Goal: Task Accomplishment & Management: Use online tool/utility

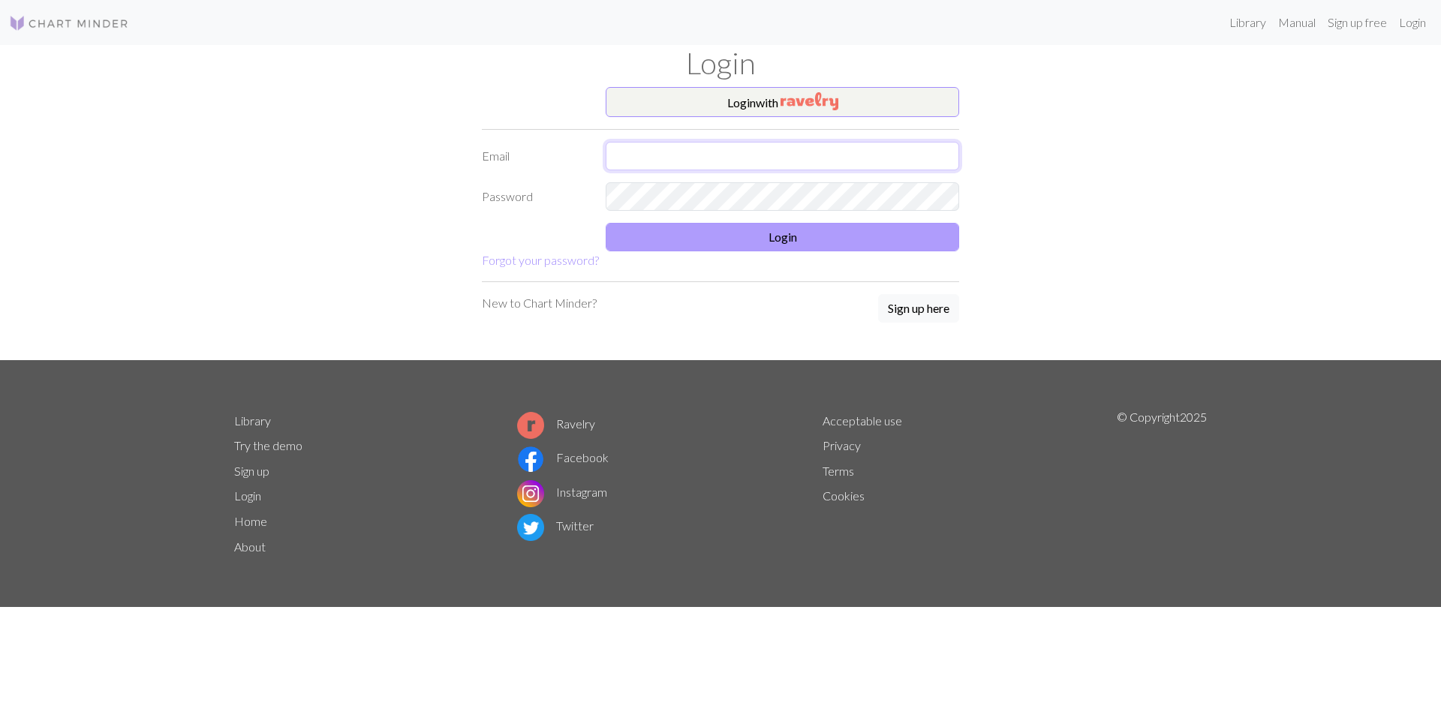
type input "[EMAIL_ADDRESS][DOMAIN_NAME]"
click at [784, 237] on button "Login" at bounding box center [783, 237] width 354 height 29
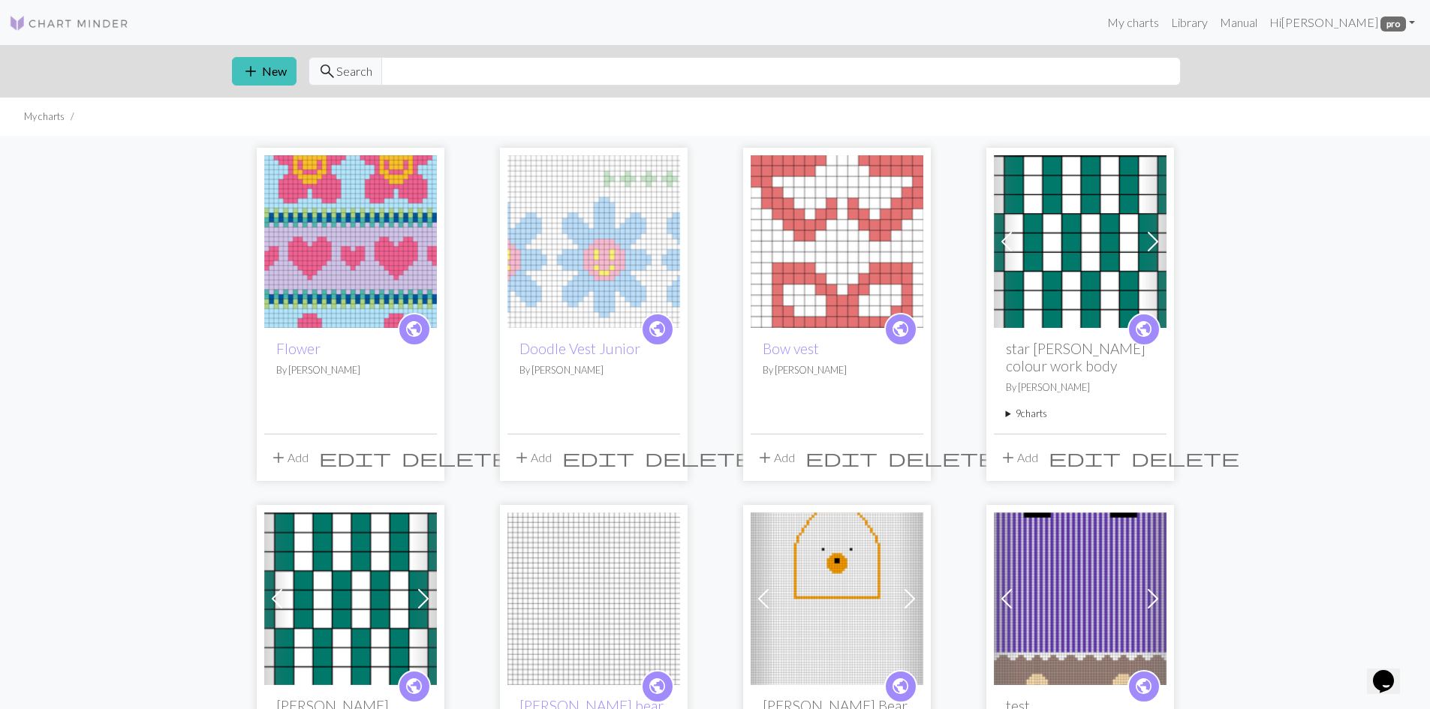
click at [403, 227] on img at bounding box center [350, 241] width 173 height 173
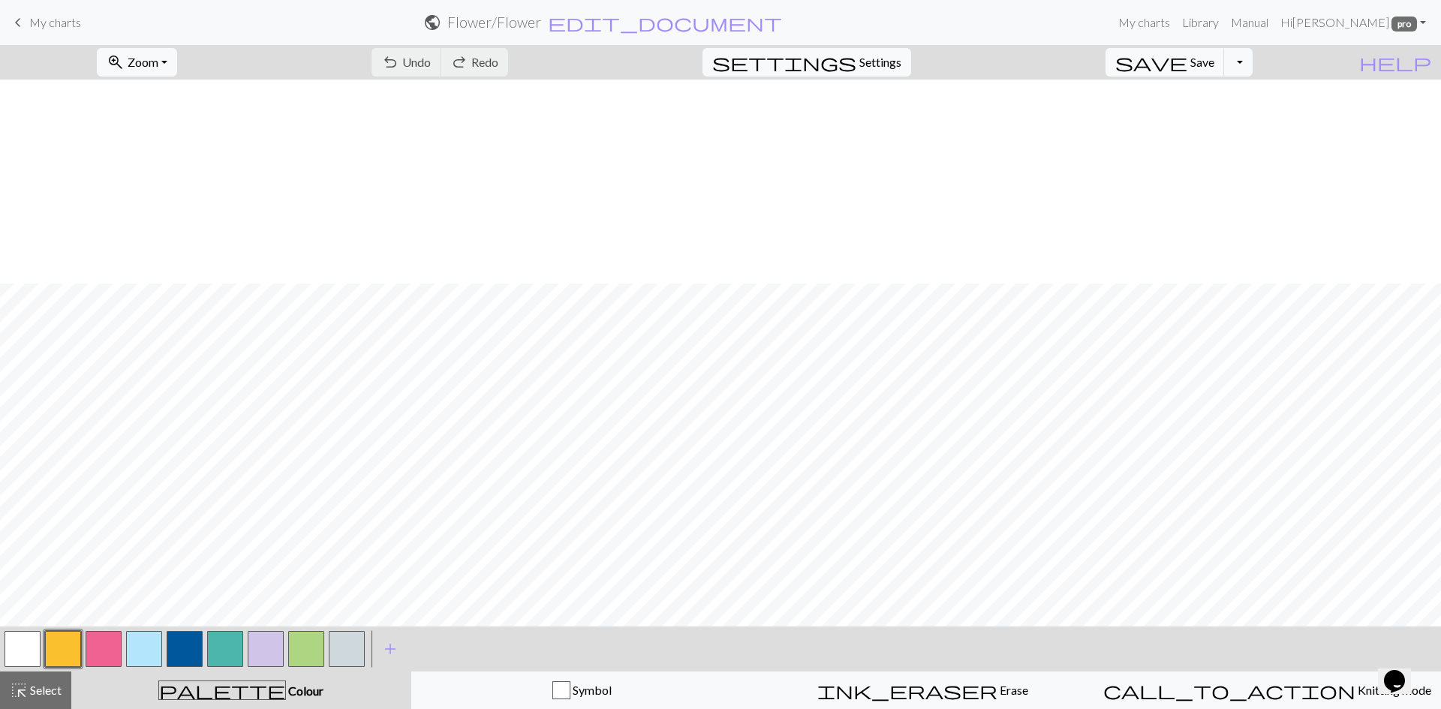
scroll to position [733, 0]
click at [391, 654] on span "add" at bounding box center [390, 649] width 18 height 21
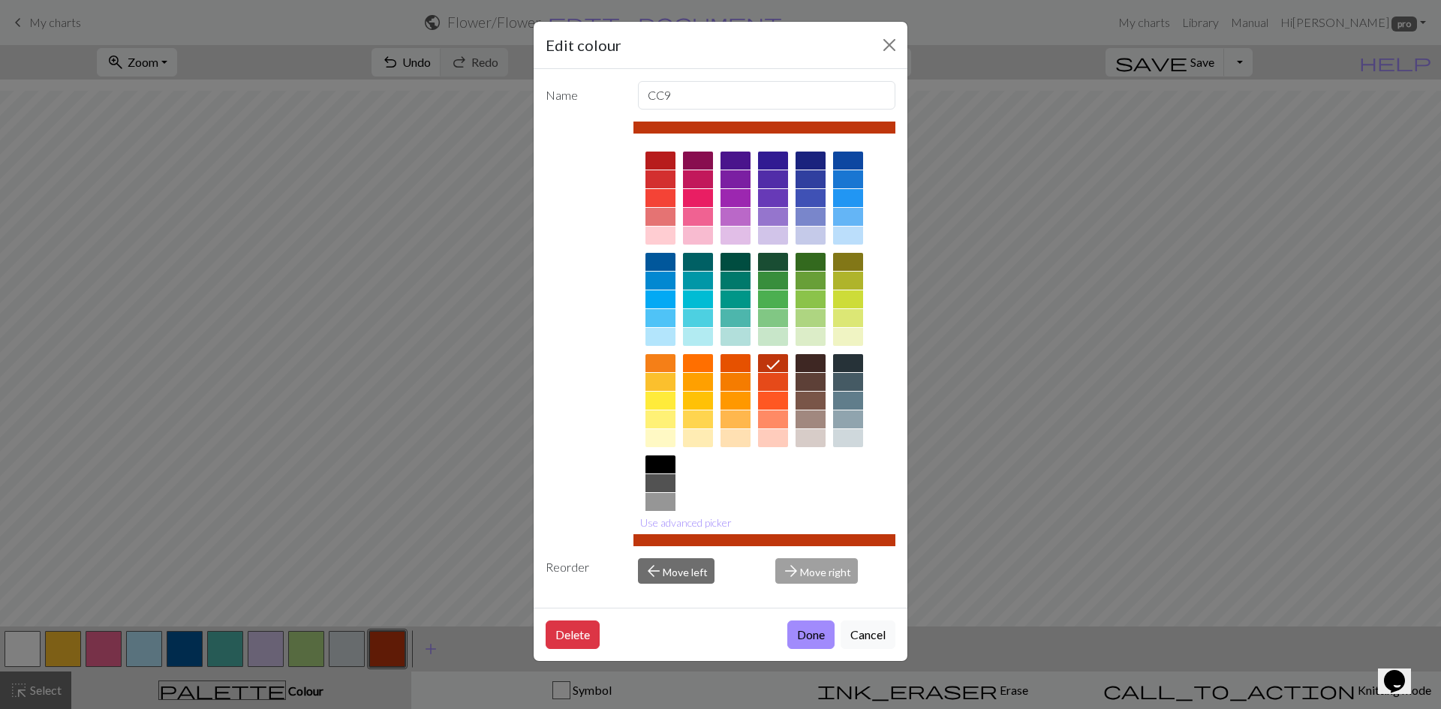
click at [818, 437] on div at bounding box center [811, 438] width 30 height 18
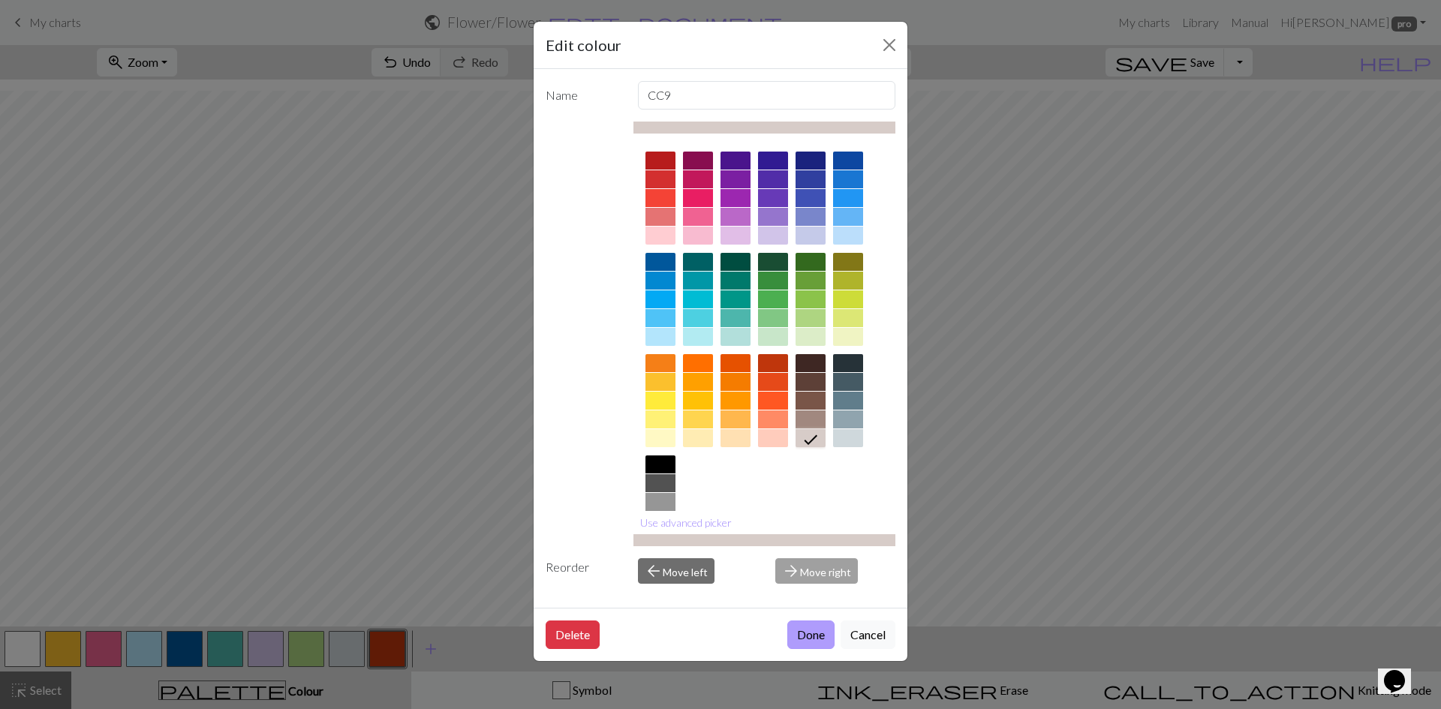
click at [814, 636] on button "Done" at bounding box center [810, 635] width 47 height 29
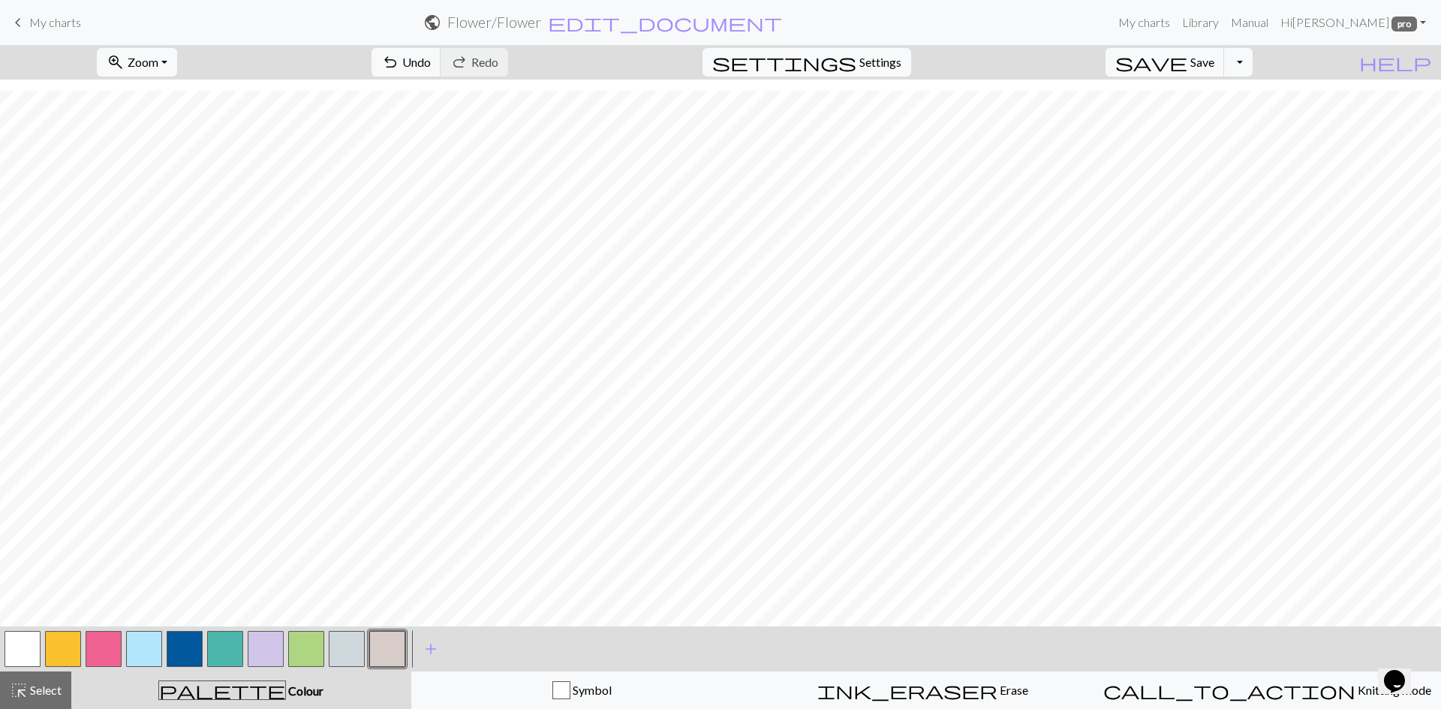
click at [401, 653] on button "button" at bounding box center [387, 649] width 36 height 36
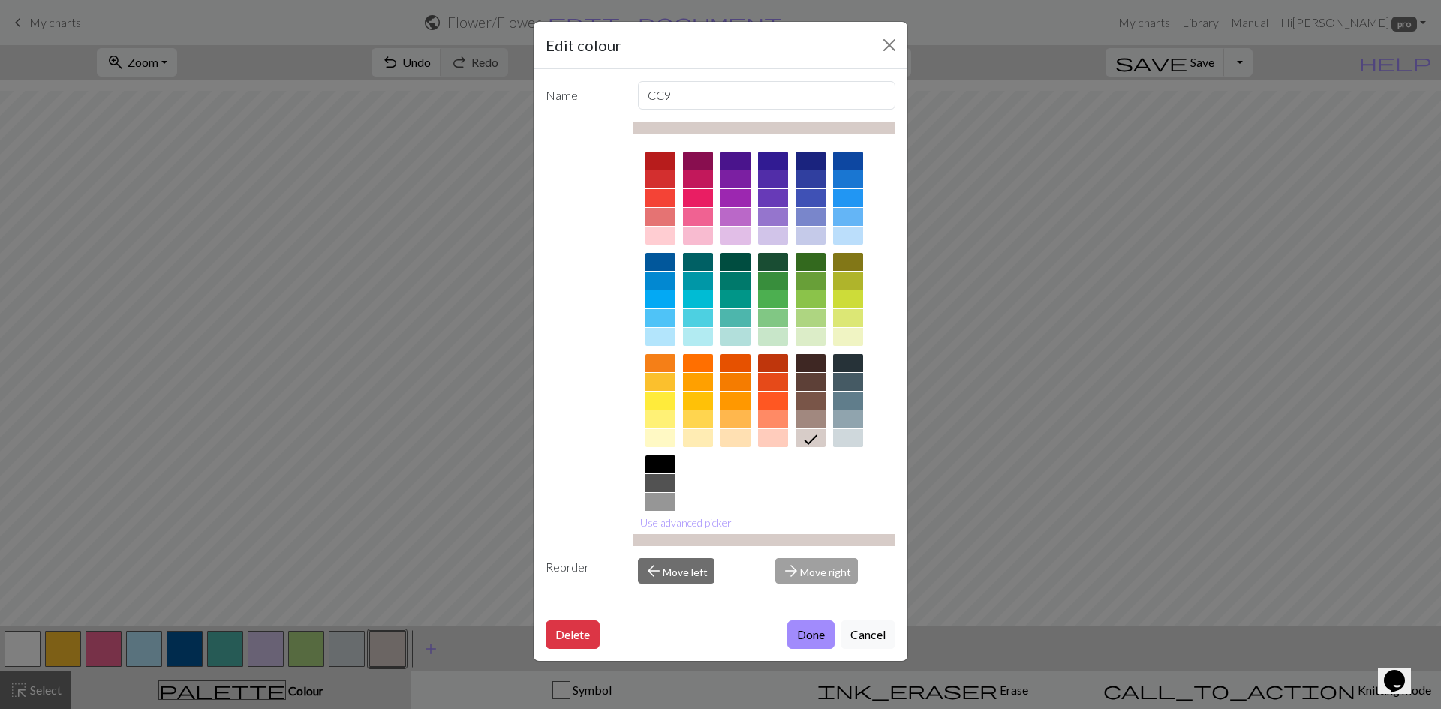
click at [808, 421] on div at bounding box center [811, 420] width 30 height 18
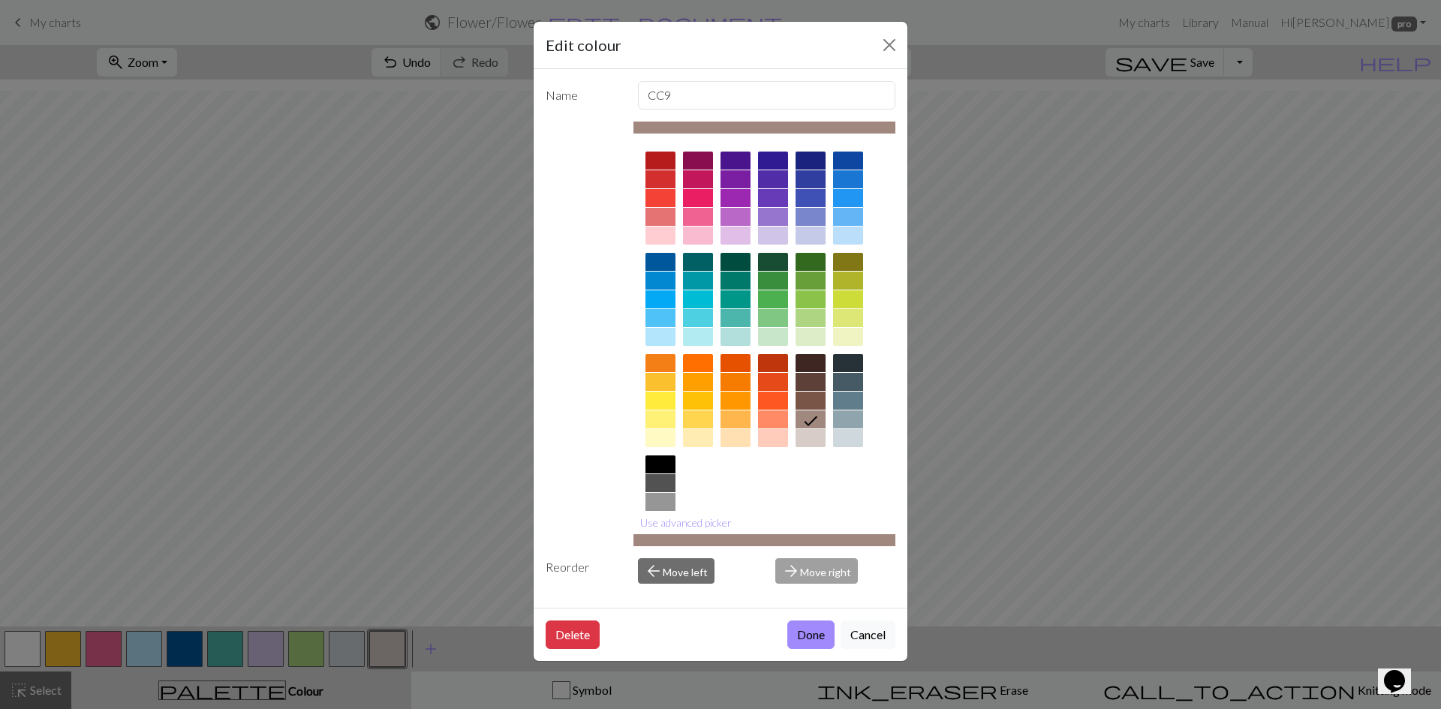
drag, startPoint x: 828, startPoint y: 642, endPoint x: 799, endPoint y: 620, distance: 36.3
click at [828, 643] on button "Done" at bounding box center [810, 635] width 47 height 29
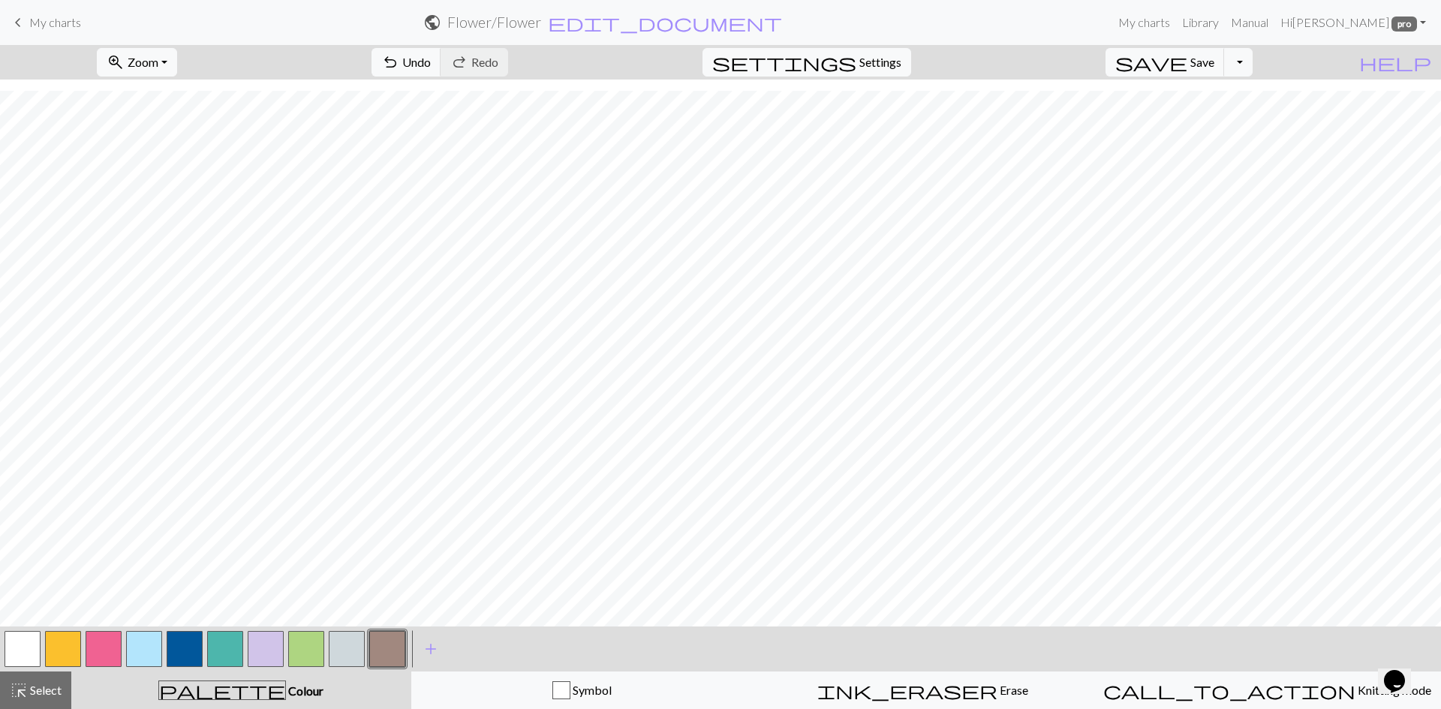
click at [146, 645] on button "button" at bounding box center [144, 649] width 36 height 36
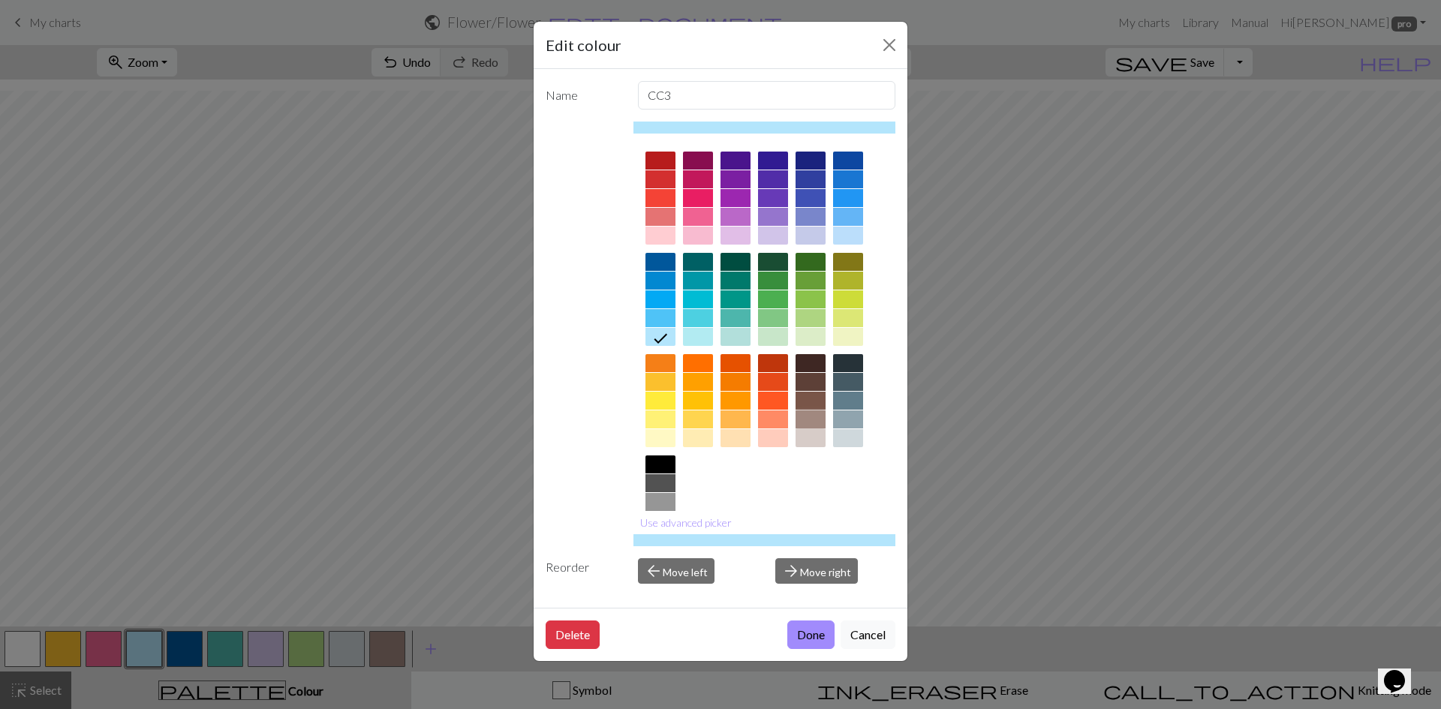
click at [805, 415] on div at bounding box center [811, 420] width 30 height 18
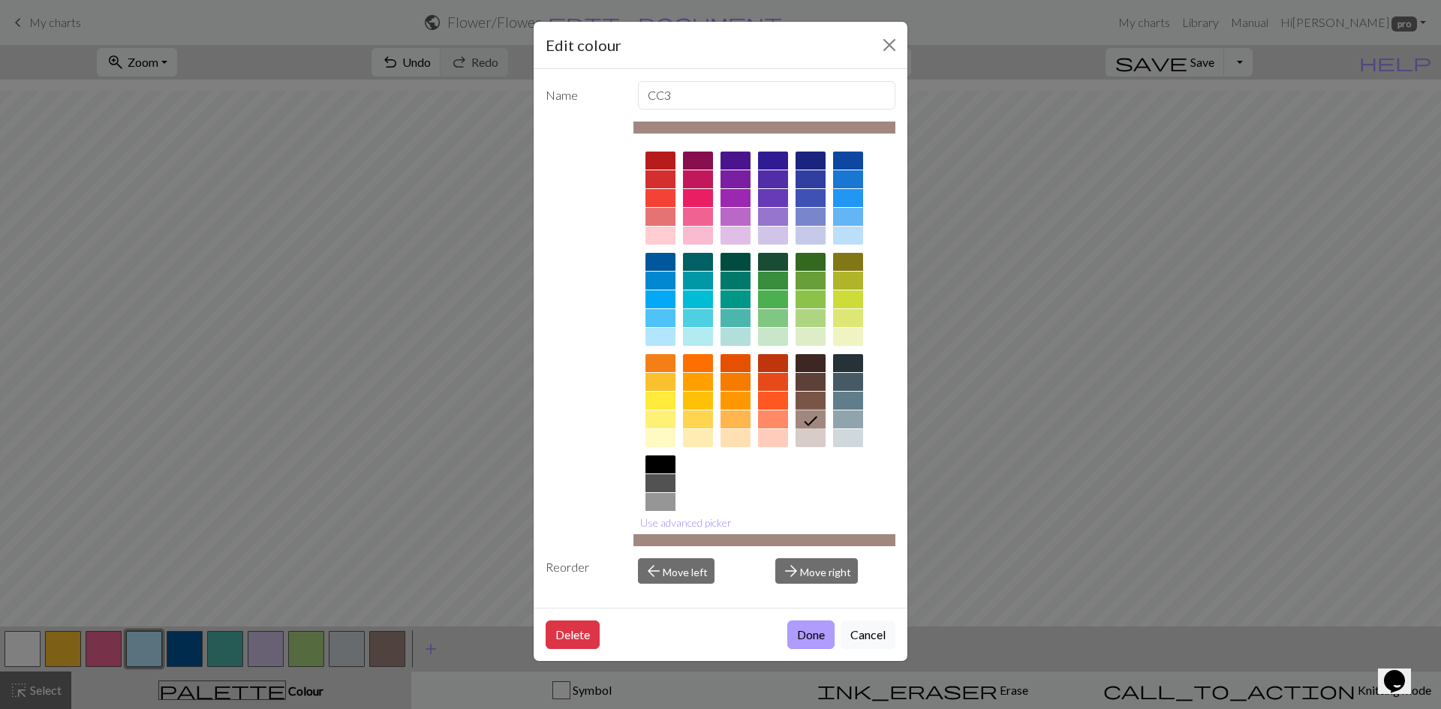
click at [819, 636] on button "Done" at bounding box center [810, 635] width 47 height 29
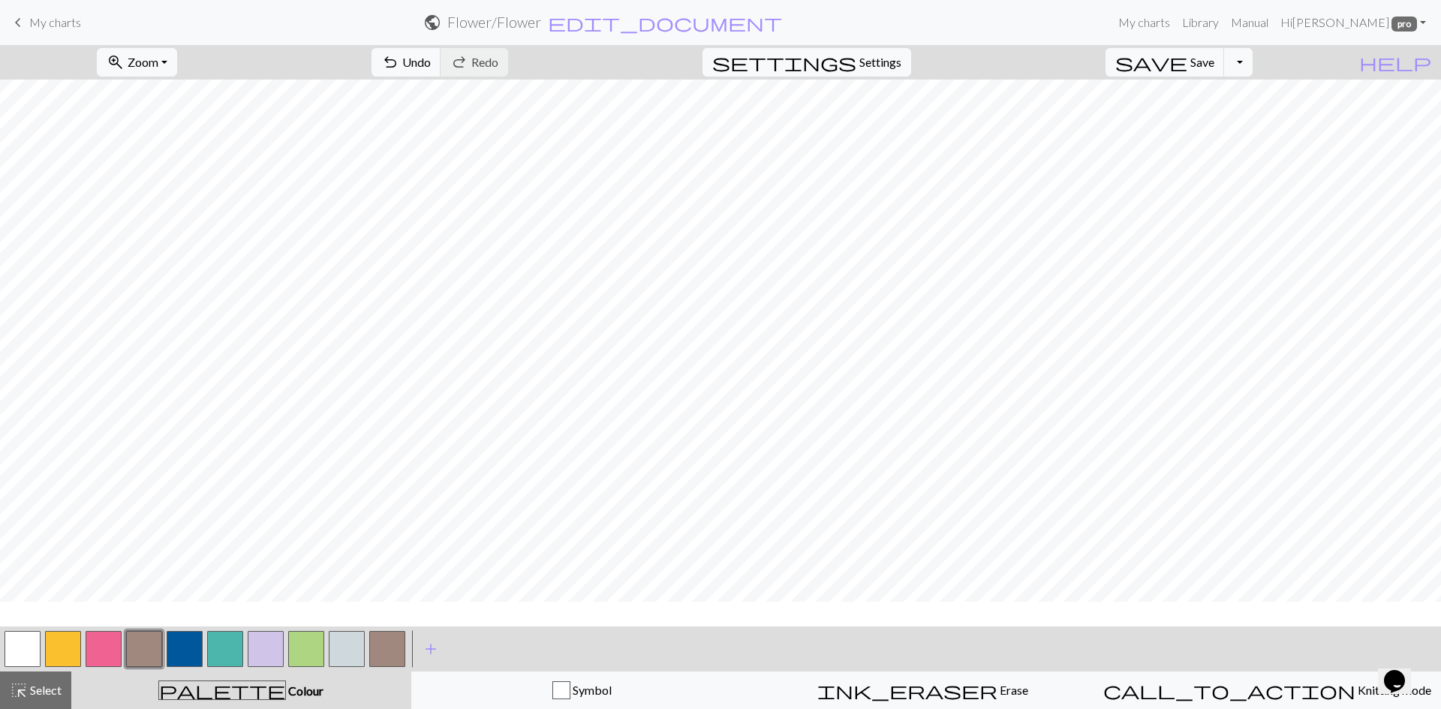
scroll to position [582, 0]
click at [57, 653] on button "button" at bounding box center [63, 649] width 36 height 36
click at [56, 642] on button "button" at bounding box center [63, 649] width 36 height 36
click at [56, 642] on div "Edit colour Name CC1 Use advanced picker Reorder arrow_back Move left arrow_for…" at bounding box center [720, 354] width 1441 height 709
click at [60, 643] on button "button" at bounding box center [63, 649] width 36 height 36
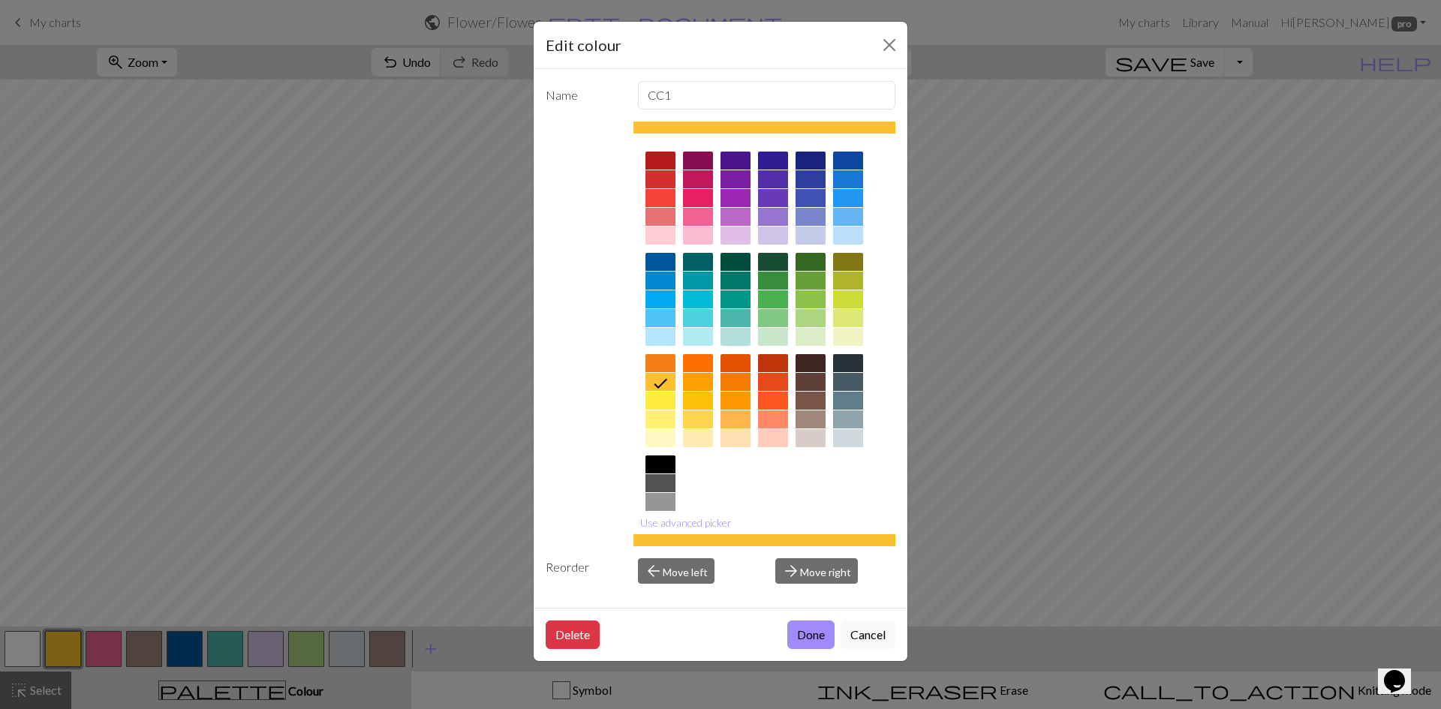
click at [663, 435] on div at bounding box center [660, 438] width 30 height 18
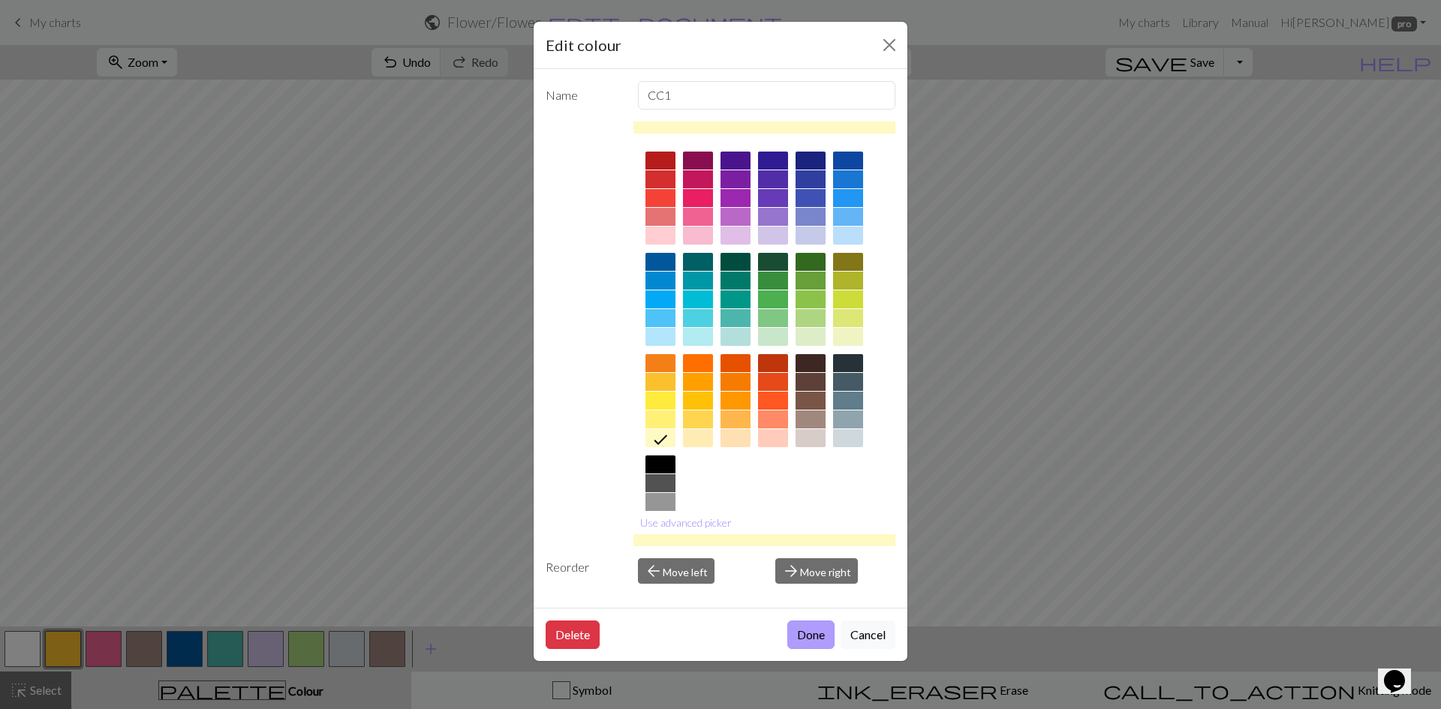
click at [798, 638] on button "Done" at bounding box center [810, 635] width 47 height 29
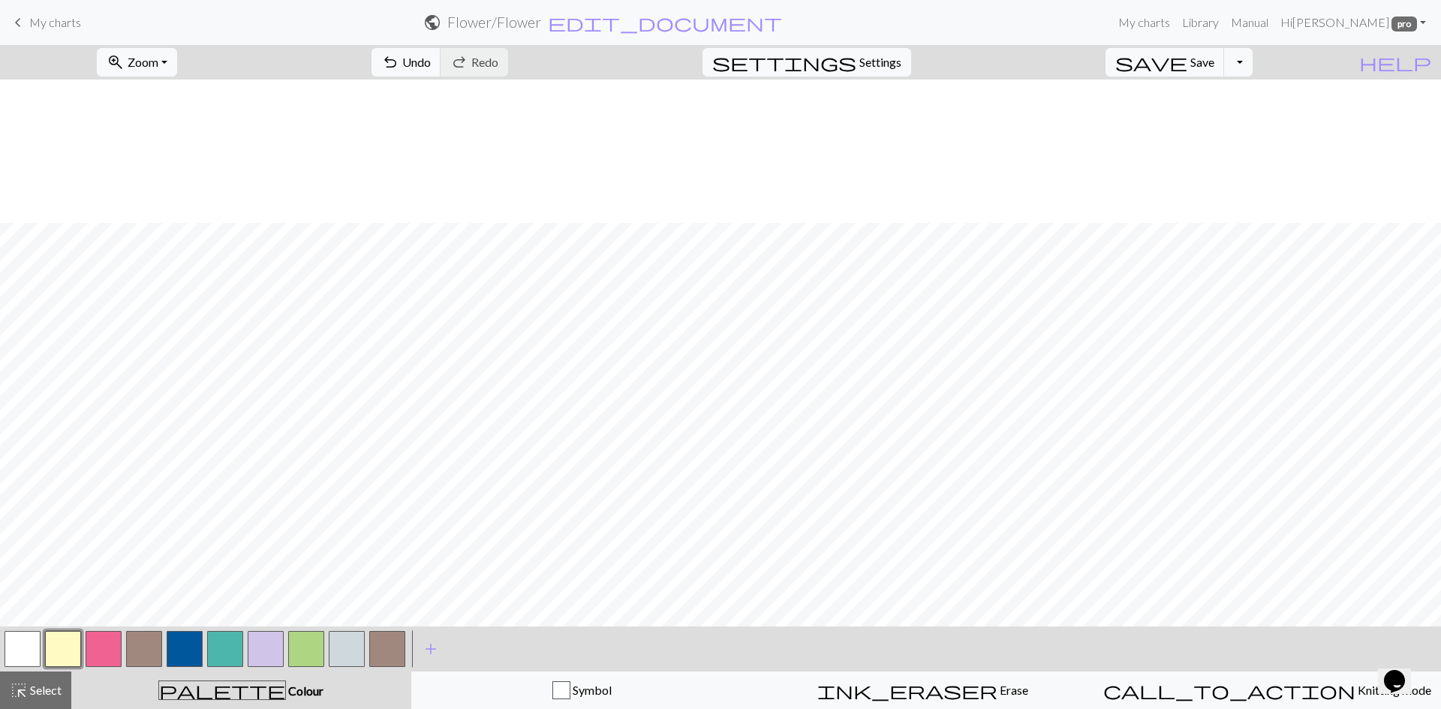
scroll to position [507, 0]
click at [308, 645] on button "button" at bounding box center [306, 649] width 36 height 36
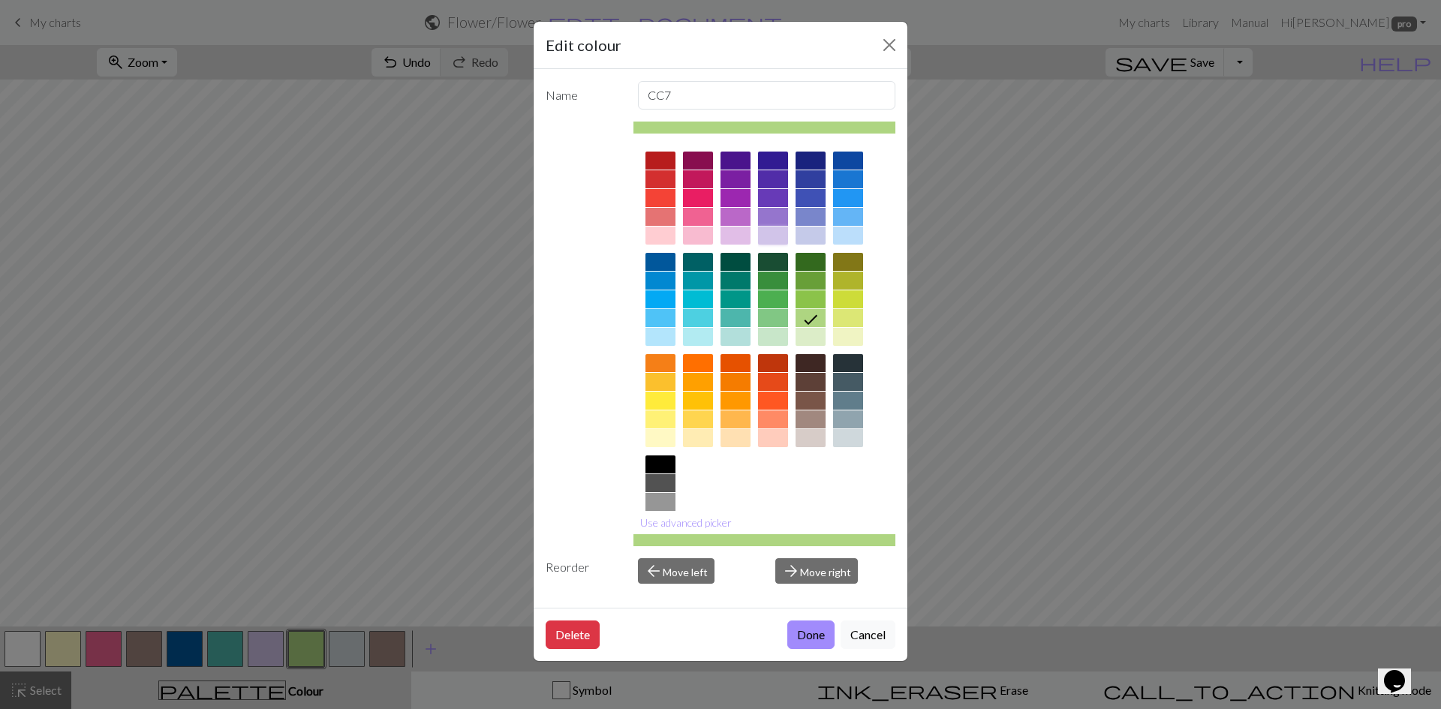
click at [775, 233] on div at bounding box center [773, 236] width 30 height 18
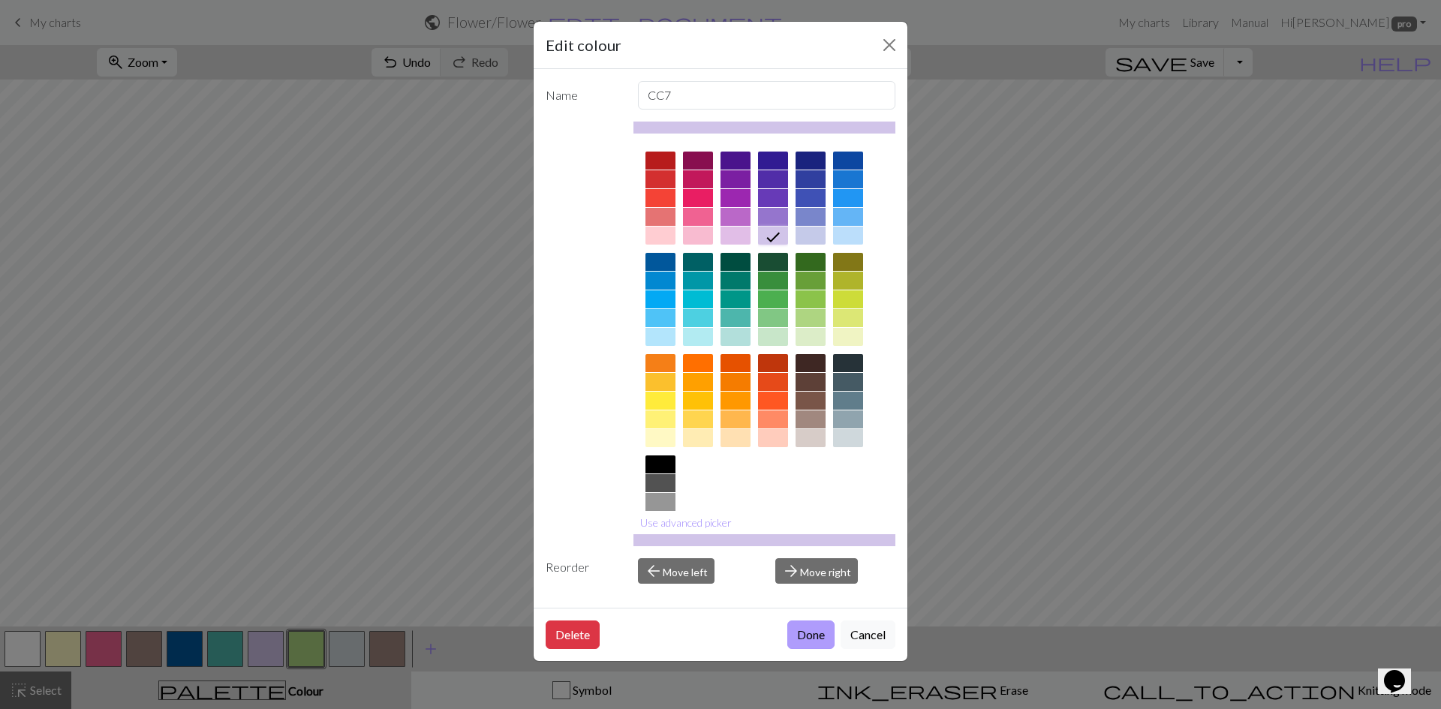
click at [802, 634] on button "Done" at bounding box center [810, 635] width 47 height 29
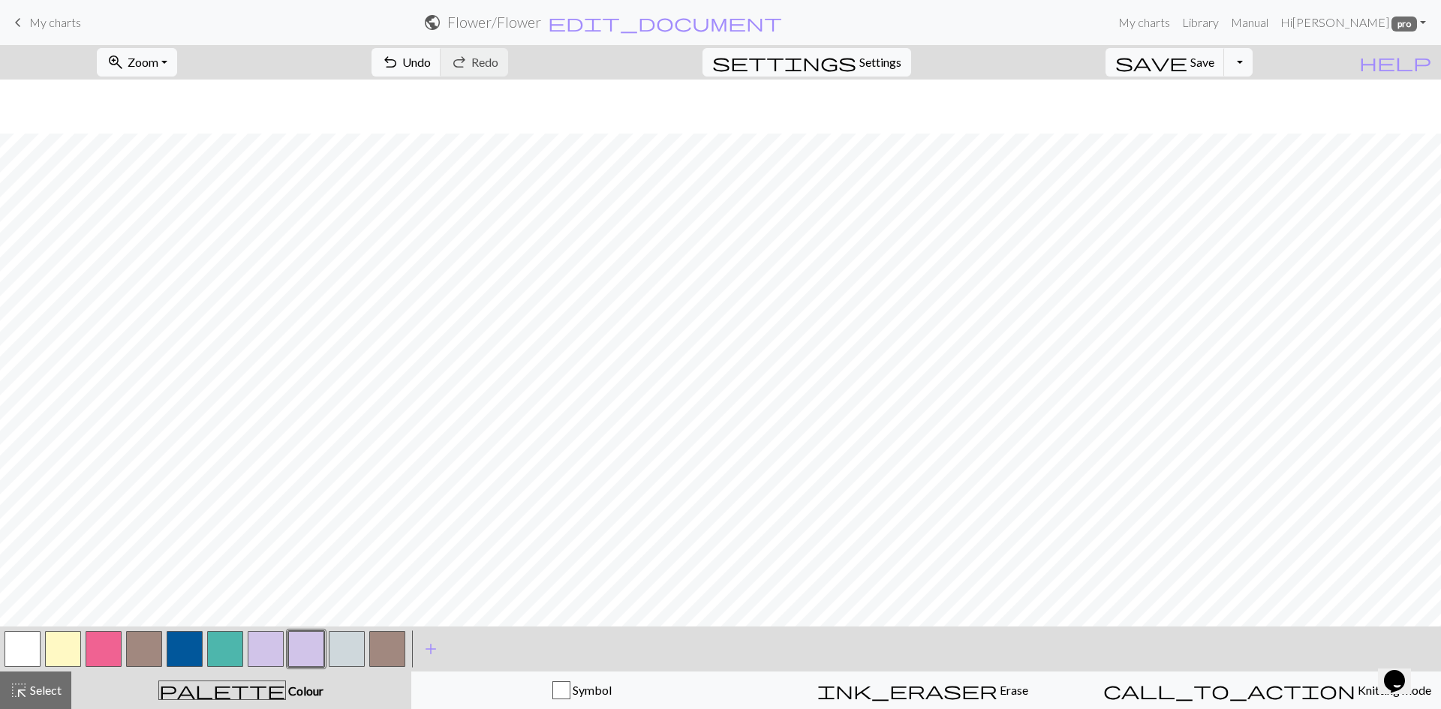
scroll to position [733, 0]
click at [267, 645] on button "button" at bounding box center [266, 649] width 36 height 36
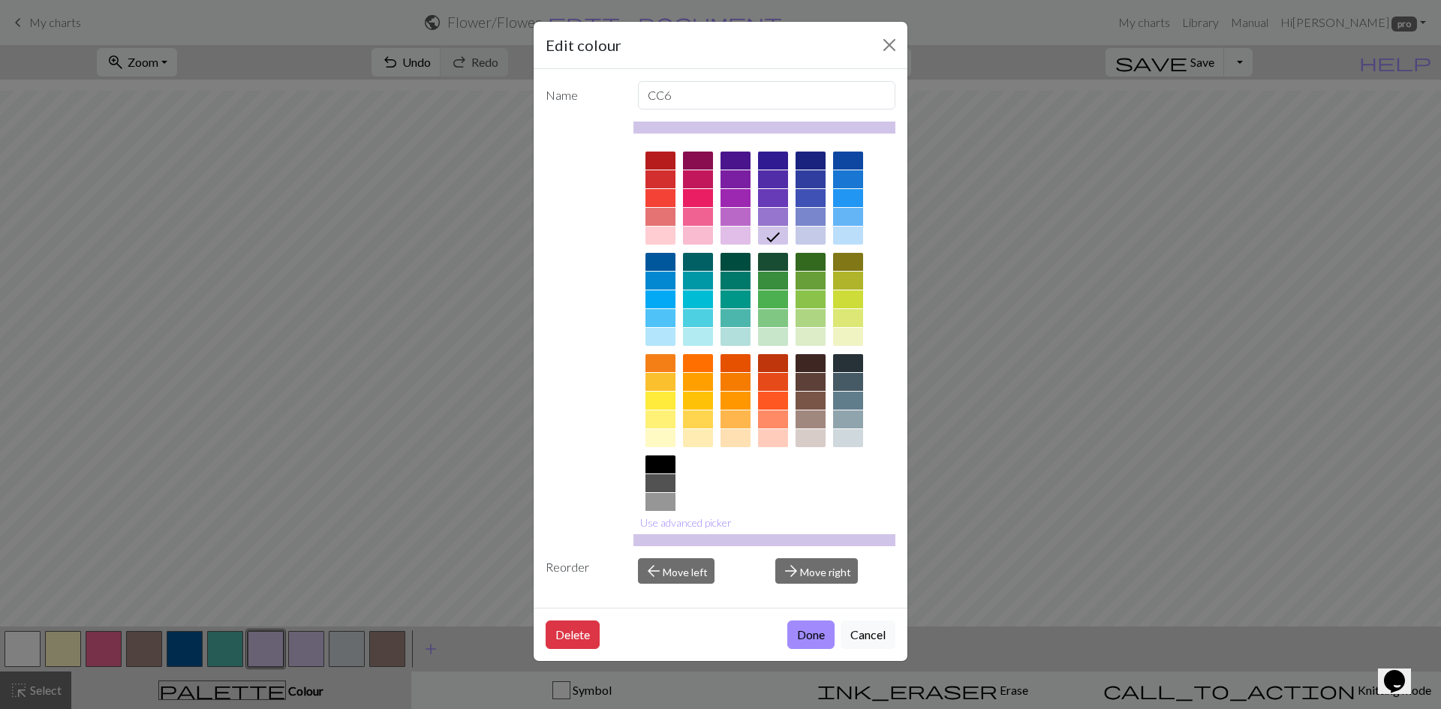
click at [694, 237] on div at bounding box center [698, 236] width 30 height 18
click at [823, 635] on button "Done" at bounding box center [810, 635] width 47 height 29
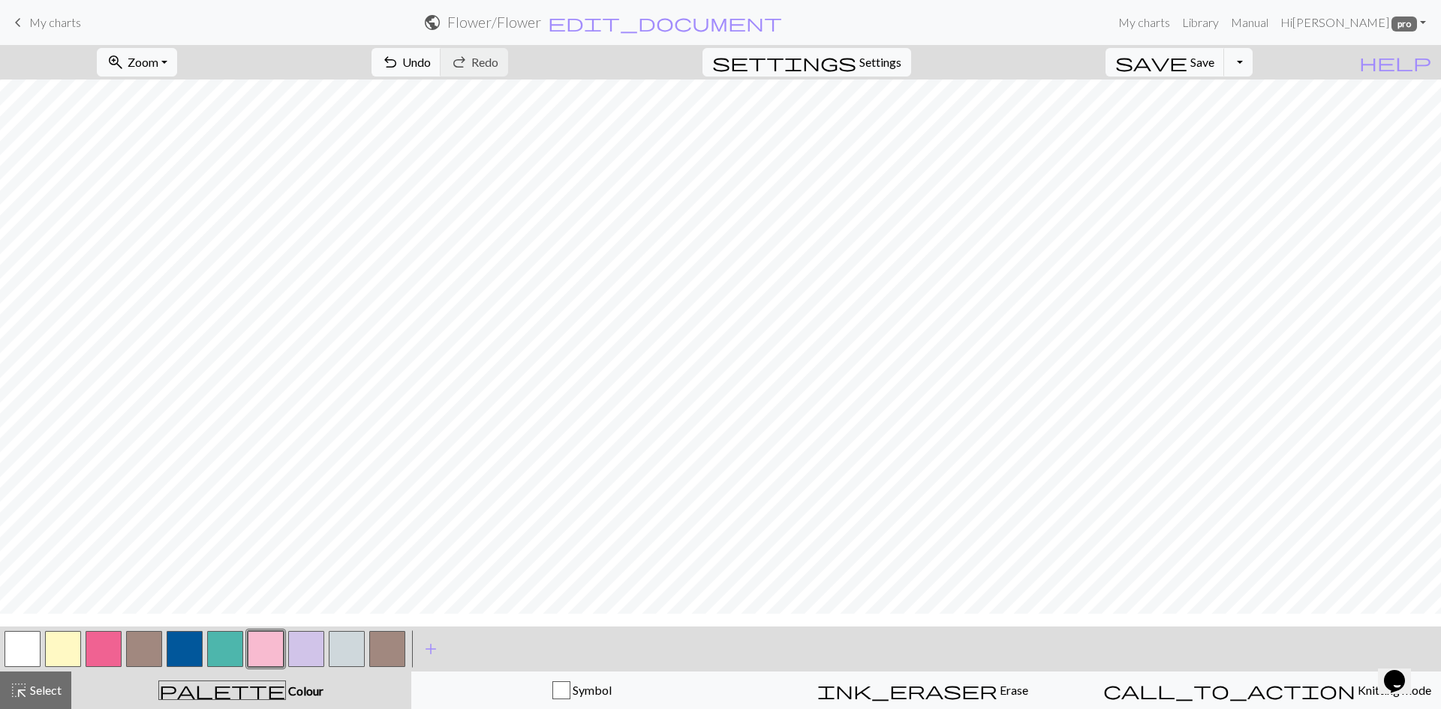
scroll to position [432, 0]
click at [436, 648] on span "add" at bounding box center [431, 649] width 18 height 21
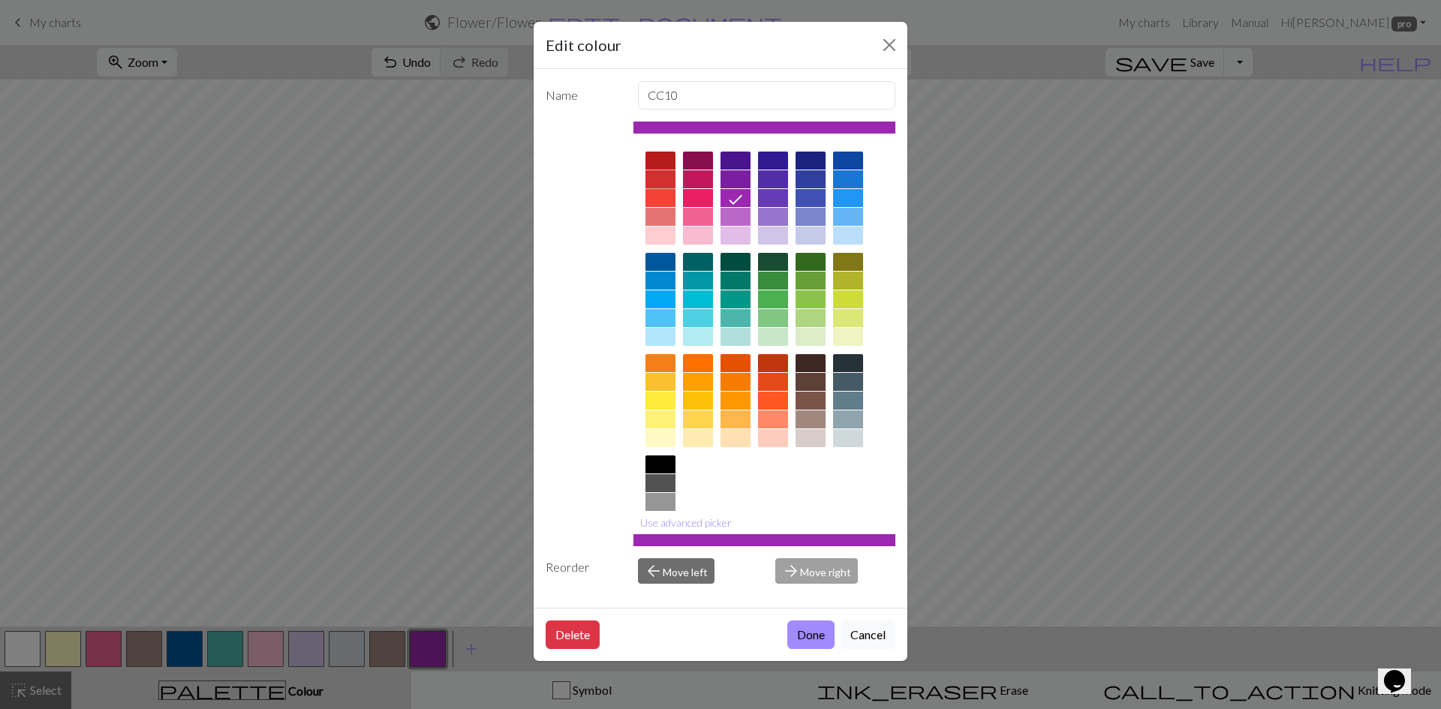
click at [661, 173] on div at bounding box center [660, 179] width 30 height 18
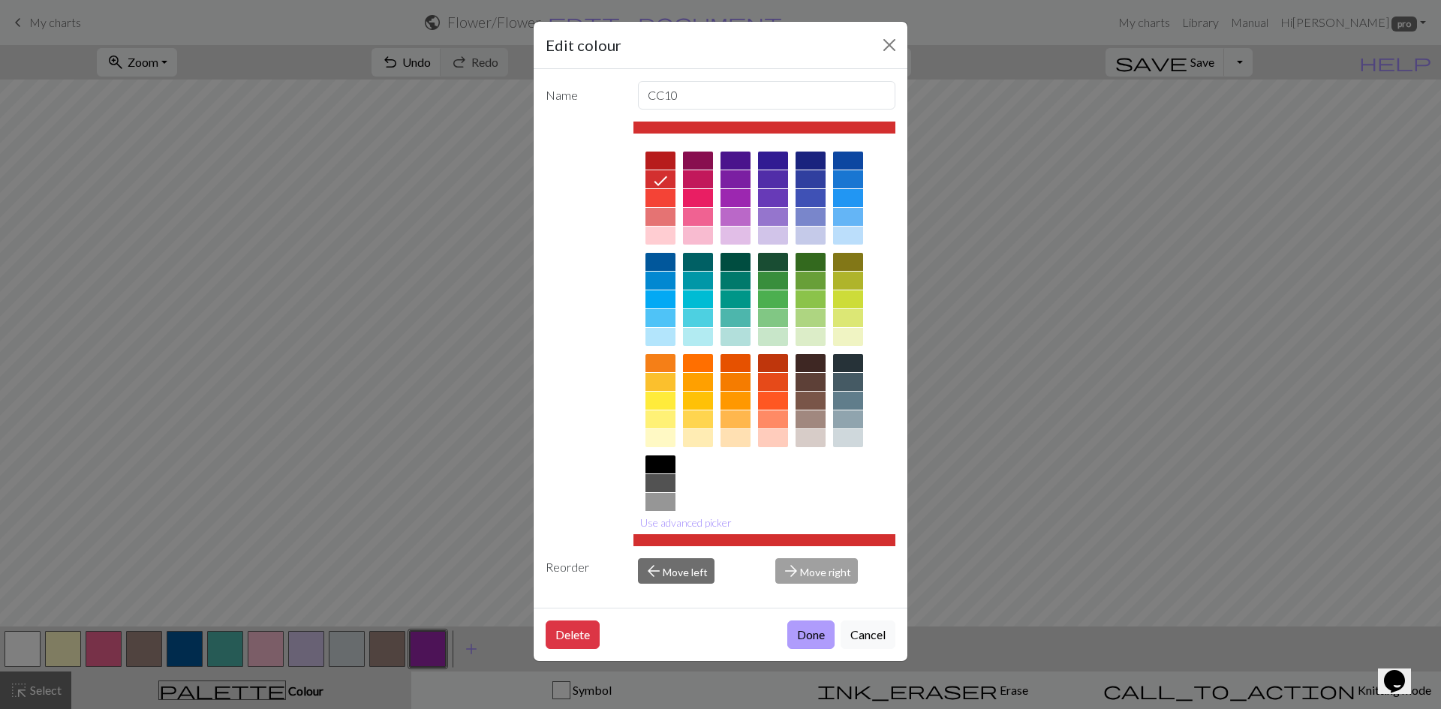
click at [805, 636] on button "Done" at bounding box center [810, 635] width 47 height 29
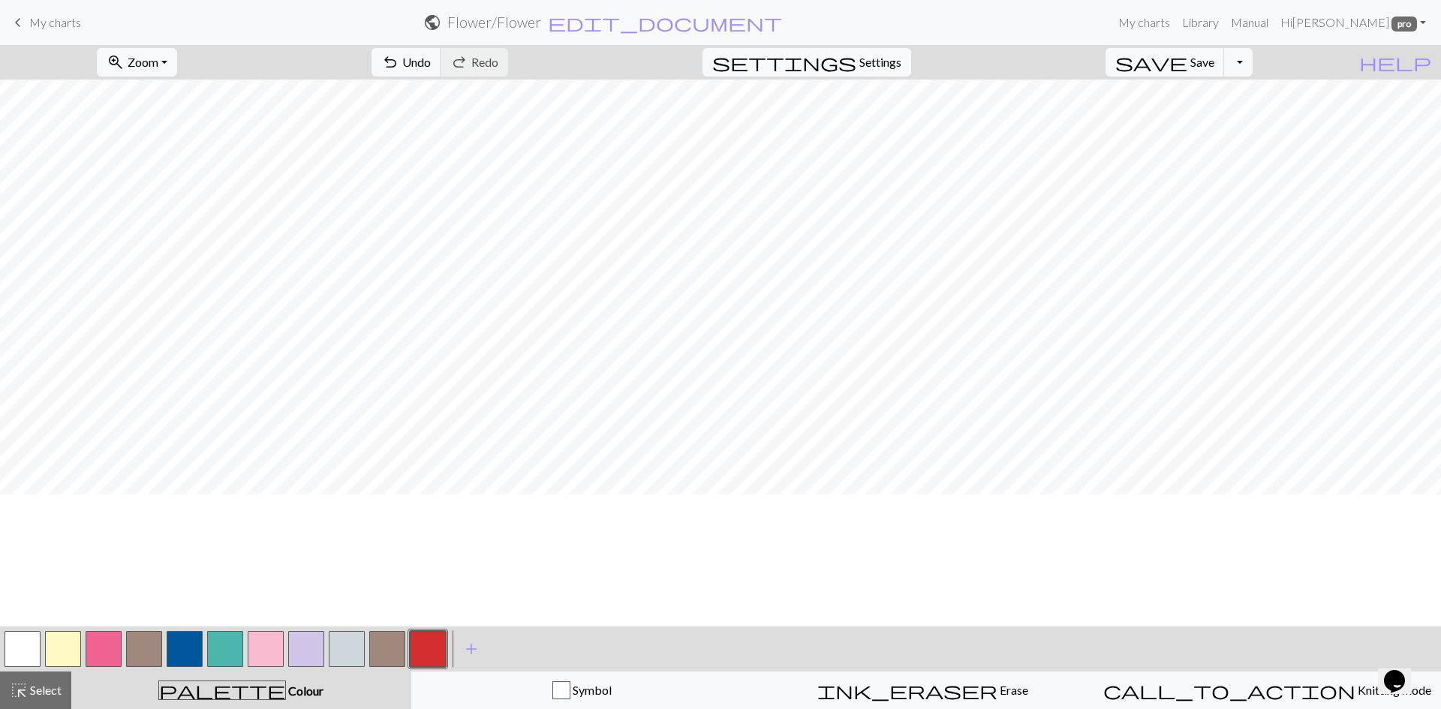
scroll to position [0, 0]
click at [465, 642] on span "add" at bounding box center [471, 649] width 18 height 21
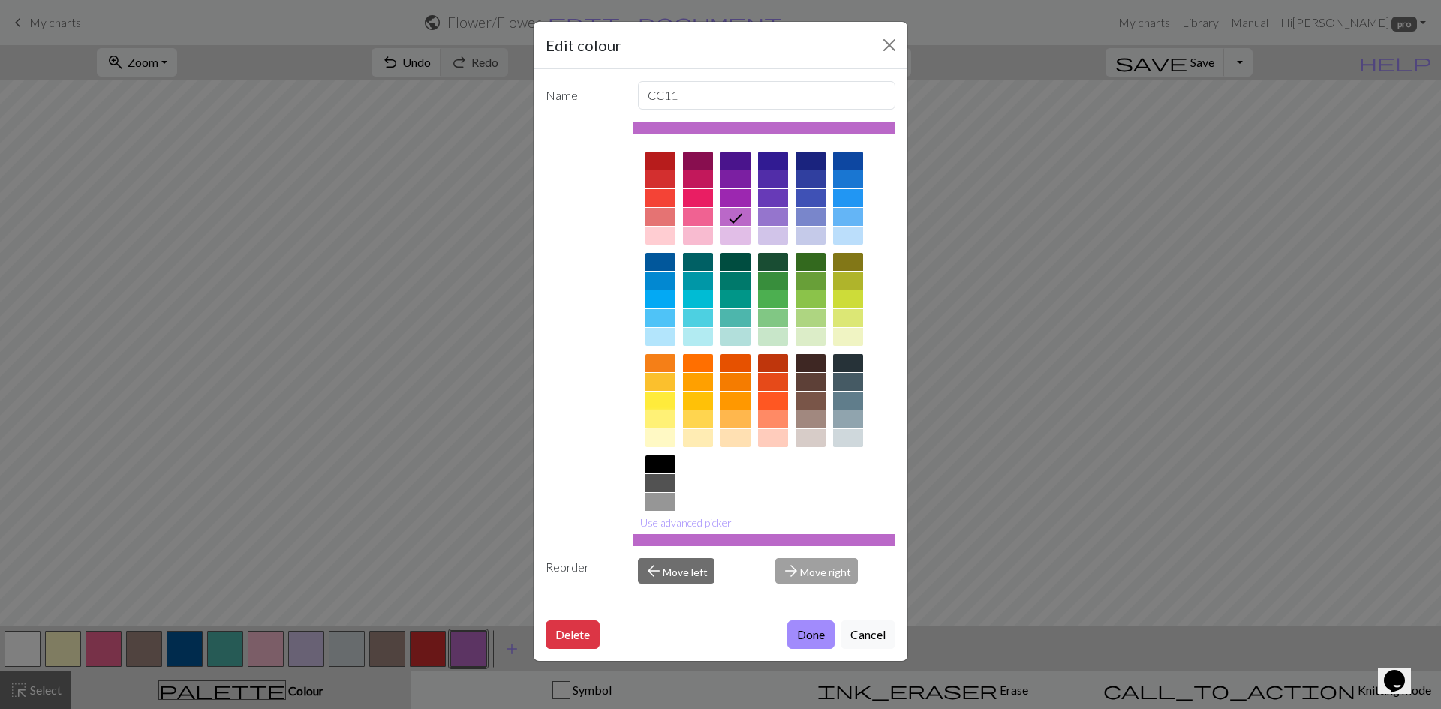
click at [663, 425] on div at bounding box center [660, 420] width 30 height 18
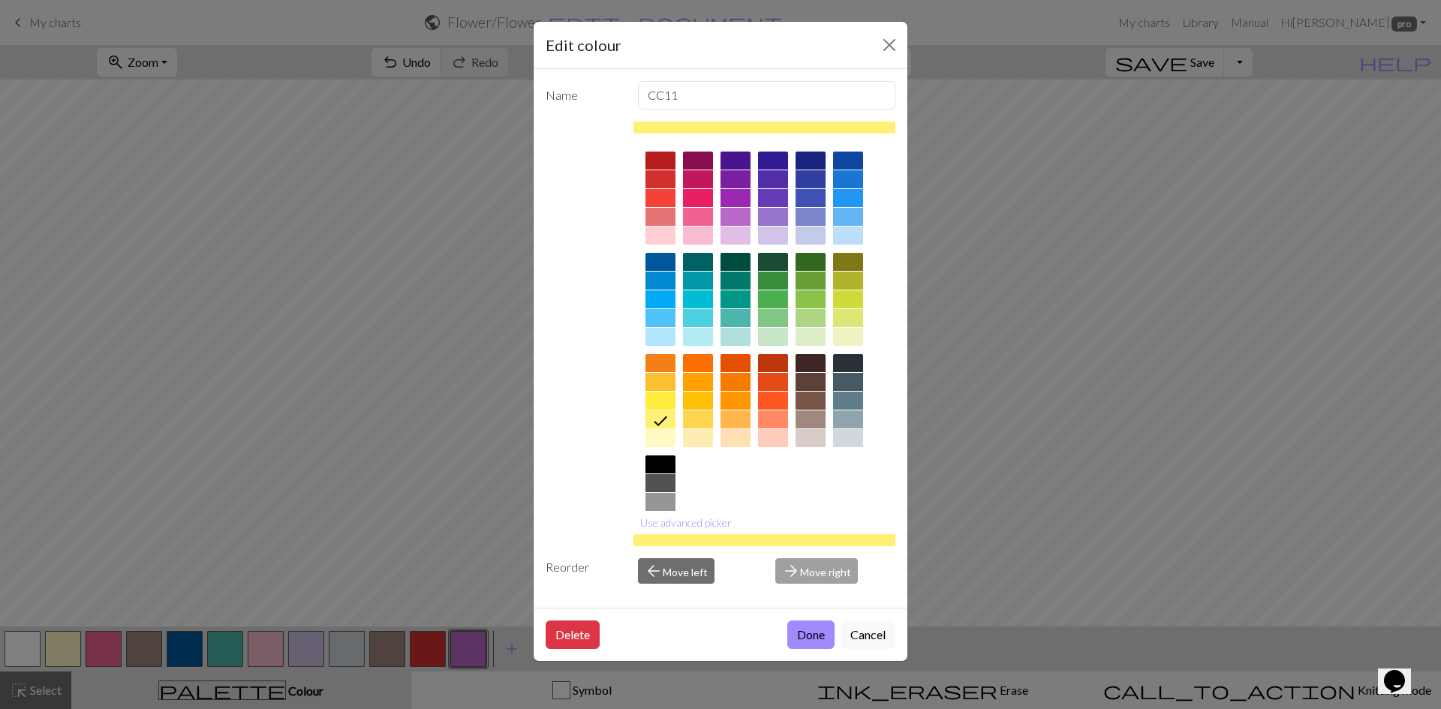
click at [705, 438] on div at bounding box center [698, 438] width 30 height 18
click at [799, 637] on button "Done" at bounding box center [810, 635] width 47 height 29
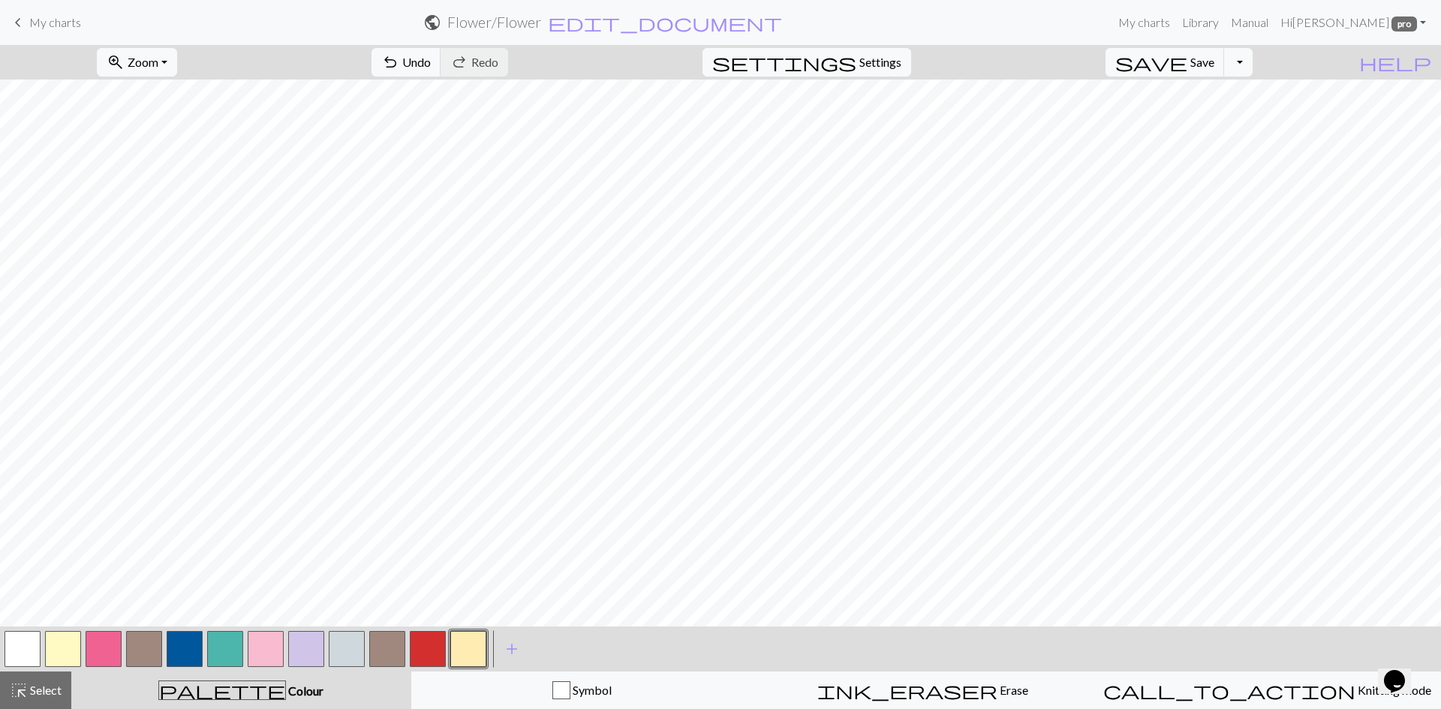
click at [473, 650] on button "button" at bounding box center [468, 649] width 36 height 36
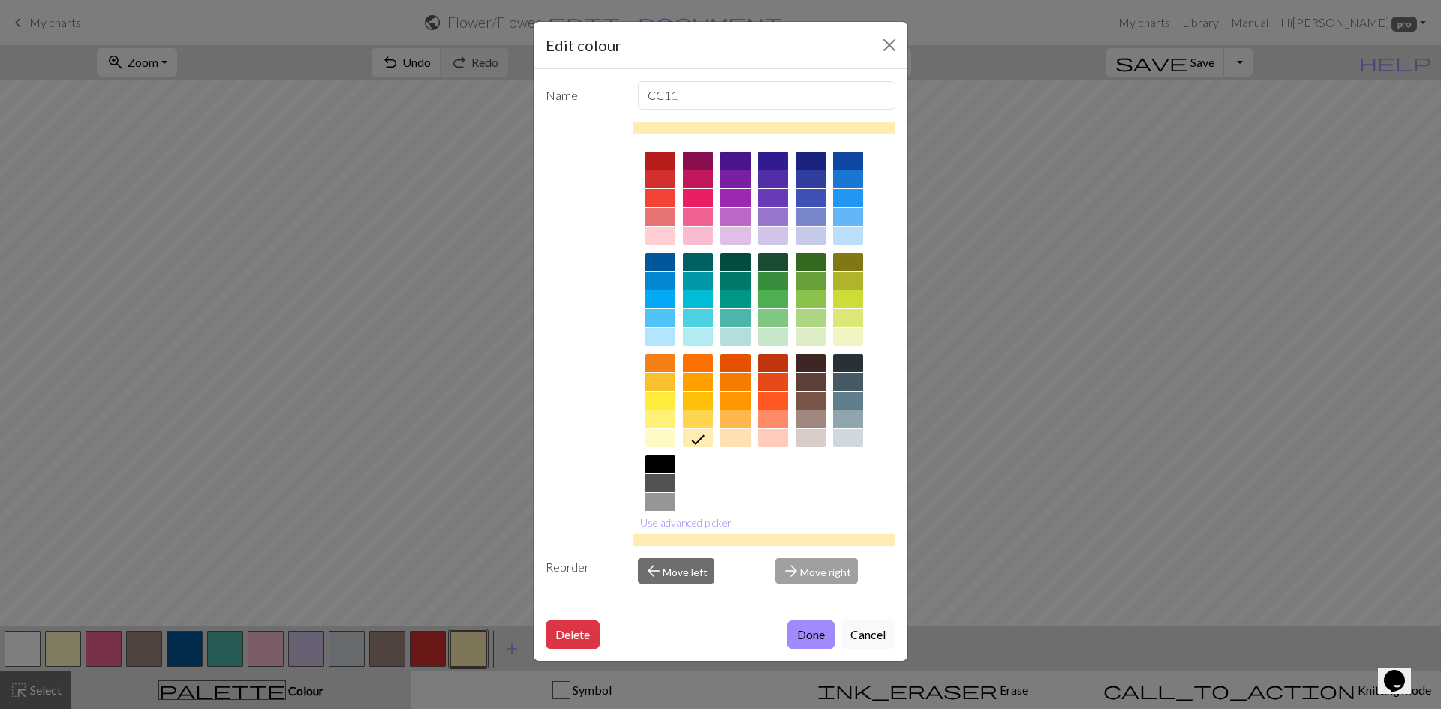
click at [691, 417] on div at bounding box center [698, 420] width 30 height 18
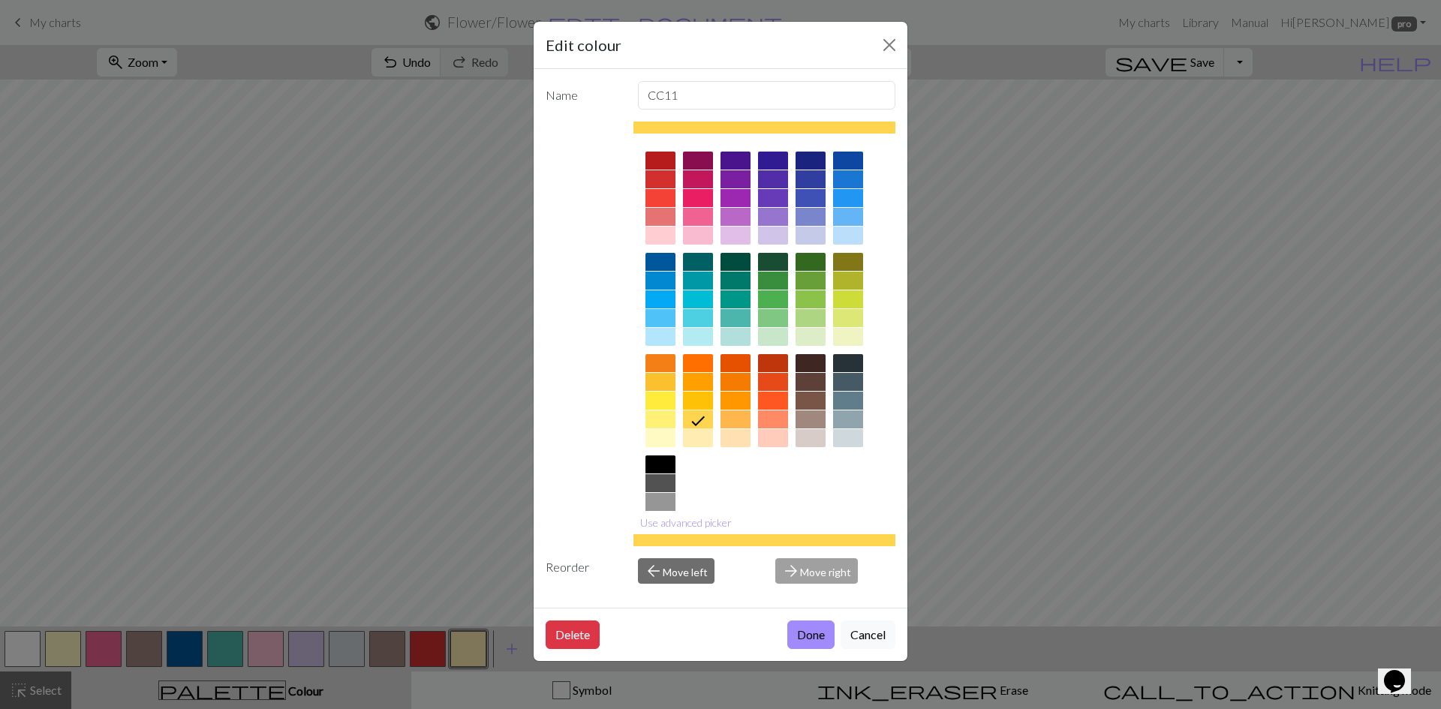
click at [801, 632] on button "Done" at bounding box center [810, 635] width 47 height 29
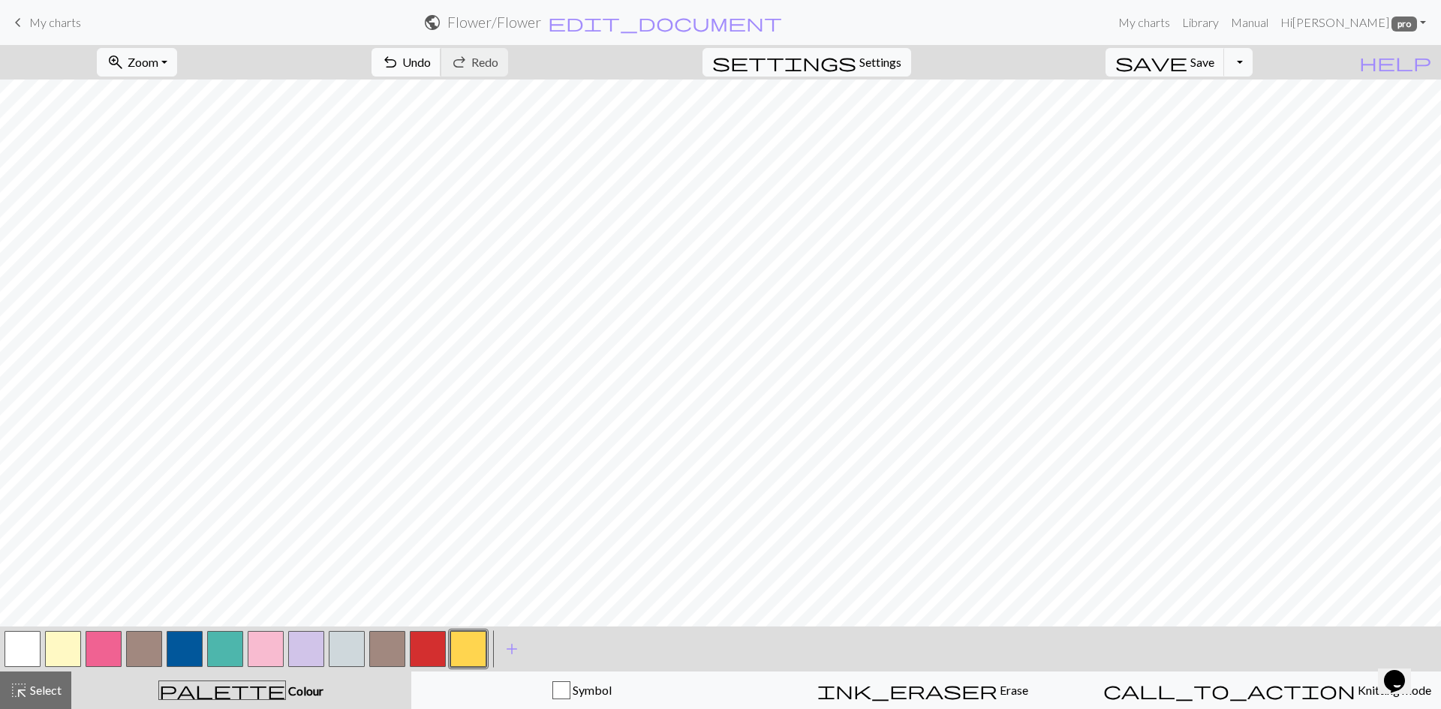
click at [431, 65] on span "Undo" at bounding box center [416, 62] width 29 height 14
click at [177, 58] on button "zoom_in Zoom Zoom" at bounding box center [137, 62] width 80 height 29
click at [167, 181] on button "50%" at bounding box center [157, 180] width 119 height 24
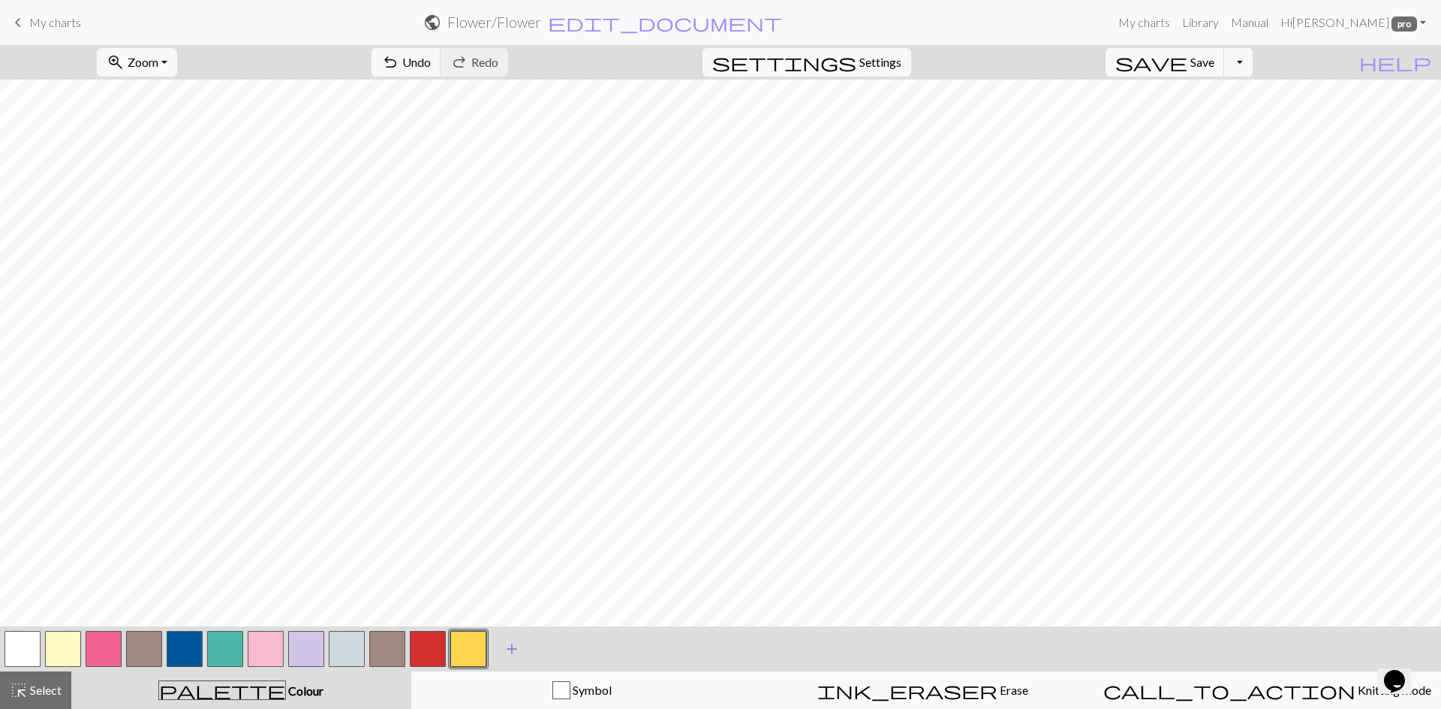
click at [511, 646] on span "add" at bounding box center [512, 649] width 18 height 21
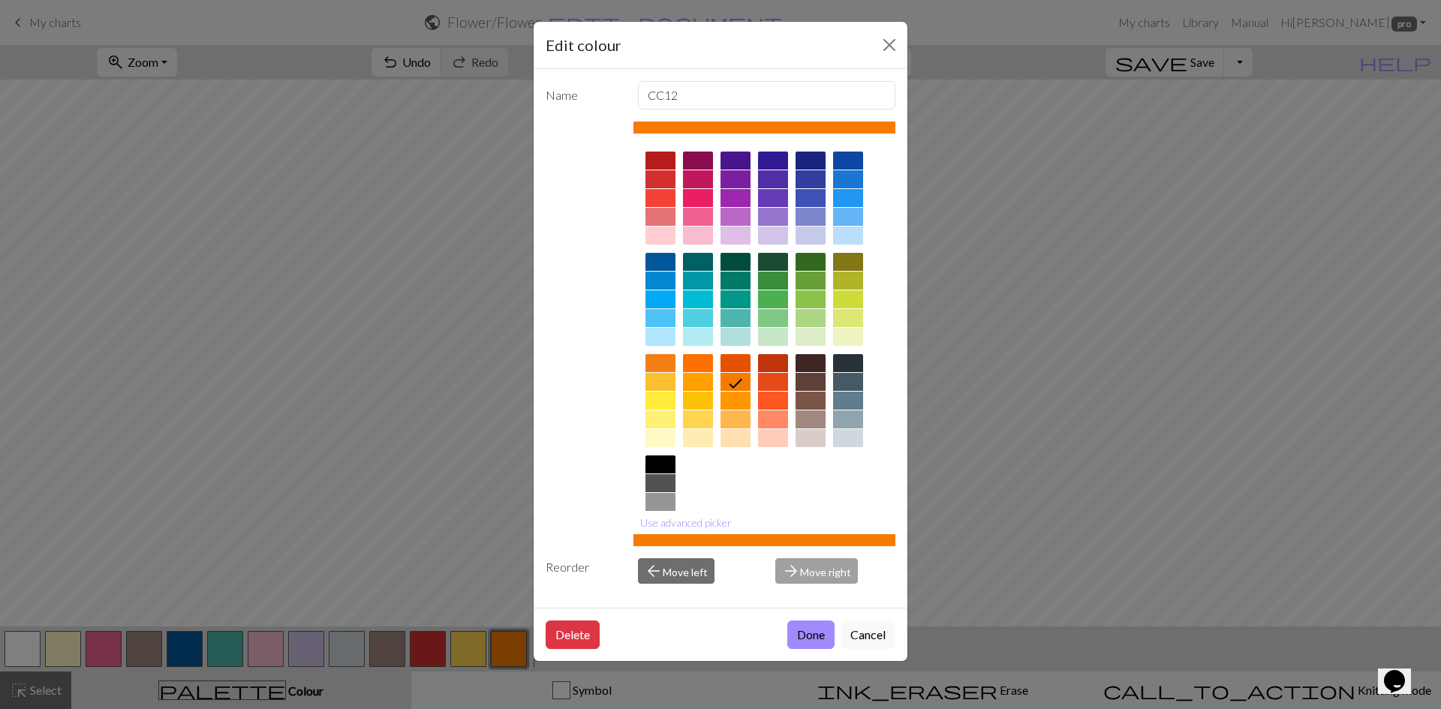
click at [664, 339] on div at bounding box center [660, 337] width 30 height 18
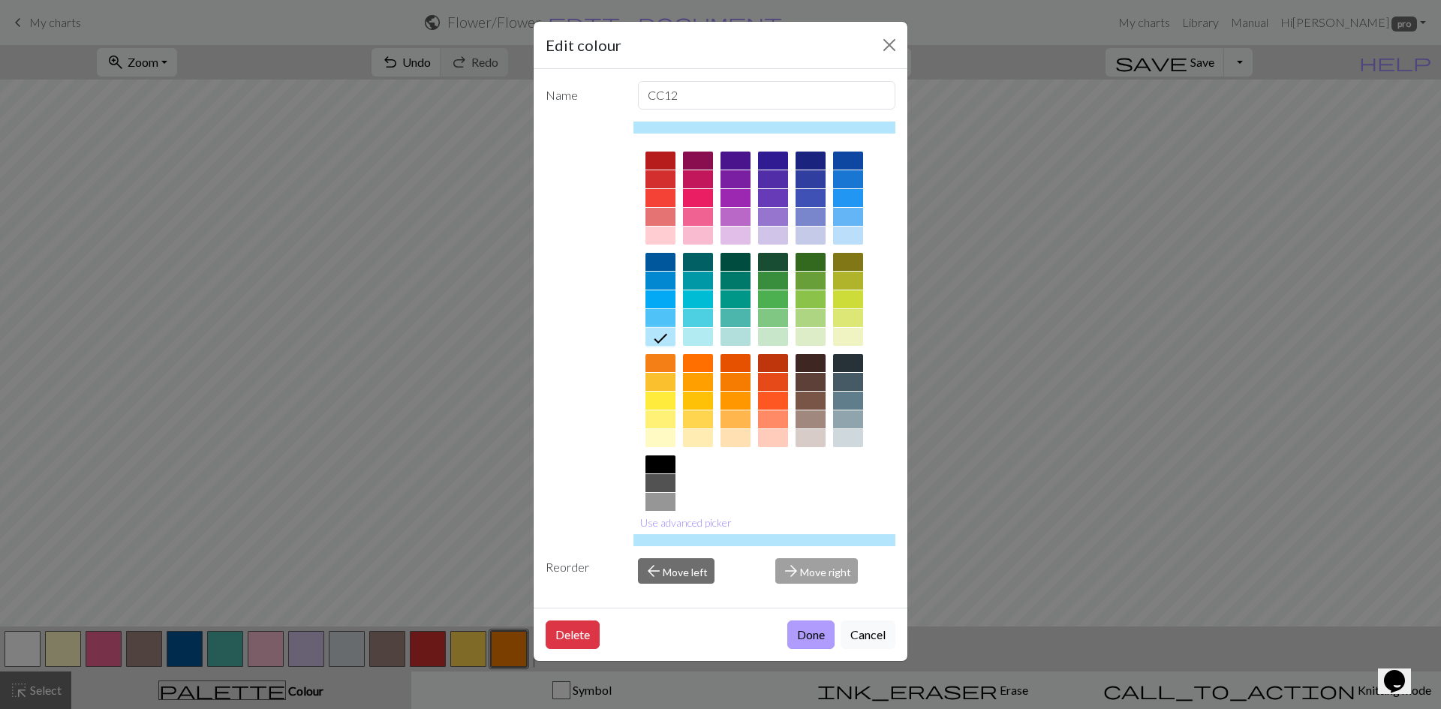
click at [813, 642] on button "Done" at bounding box center [810, 635] width 47 height 29
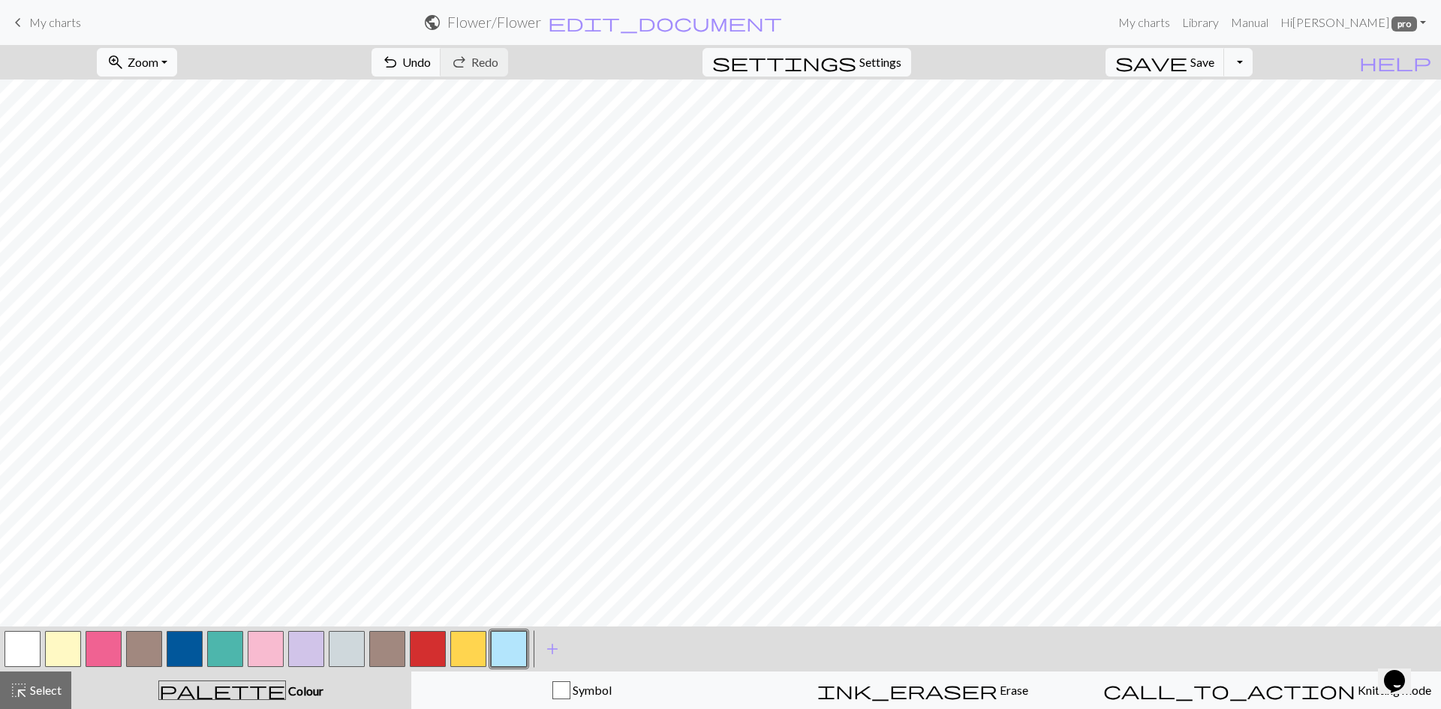
click at [177, 57] on button "zoom_in Zoom Zoom" at bounding box center [137, 62] width 80 height 29
click at [160, 200] on button "100%" at bounding box center [157, 204] width 119 height 24
click at [399, 59] on span "undo" at bounding box center [390, 62] width 18 height 21
click at [177, 64] on button "zoom_in Zoom Zoom" at bounding box center [137, 62] width 80 height 29
click at [176, 182] on button "50%" at bounding box center [157, 180] width 119 height 24
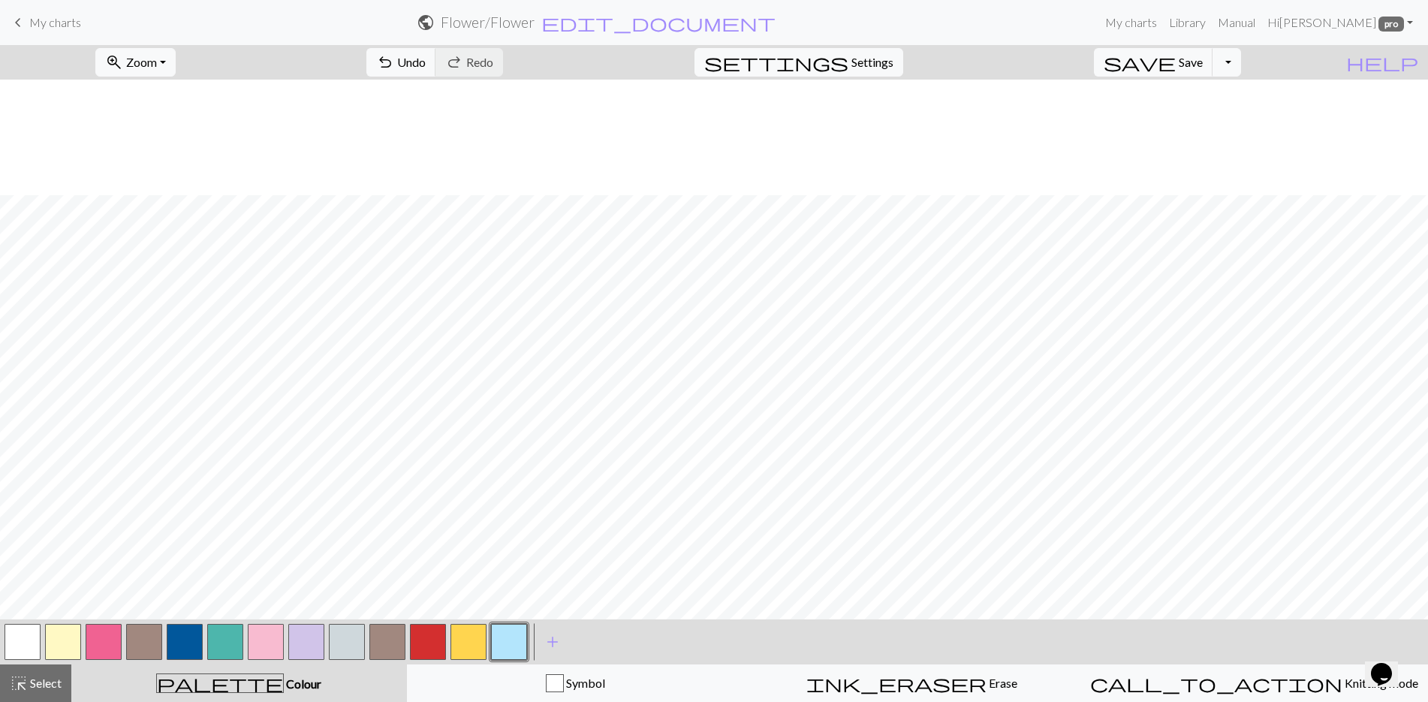
scroll to position [125, 0]
click at [176, 57] on button "zoom_in Zoom Zoom" at bounding box center [135, 62] width 80 height 29
click at [182, 173] on button "50%" at bounding box center [155, 180] width 119 height 24
click at [176, 56] on button "zoom_in Zoom Zoom" at bounding box center [135, 62] width 80 height 29
click at [185, 139] on button "Fit height" at bounding box center [155, 143] width 119 height 24
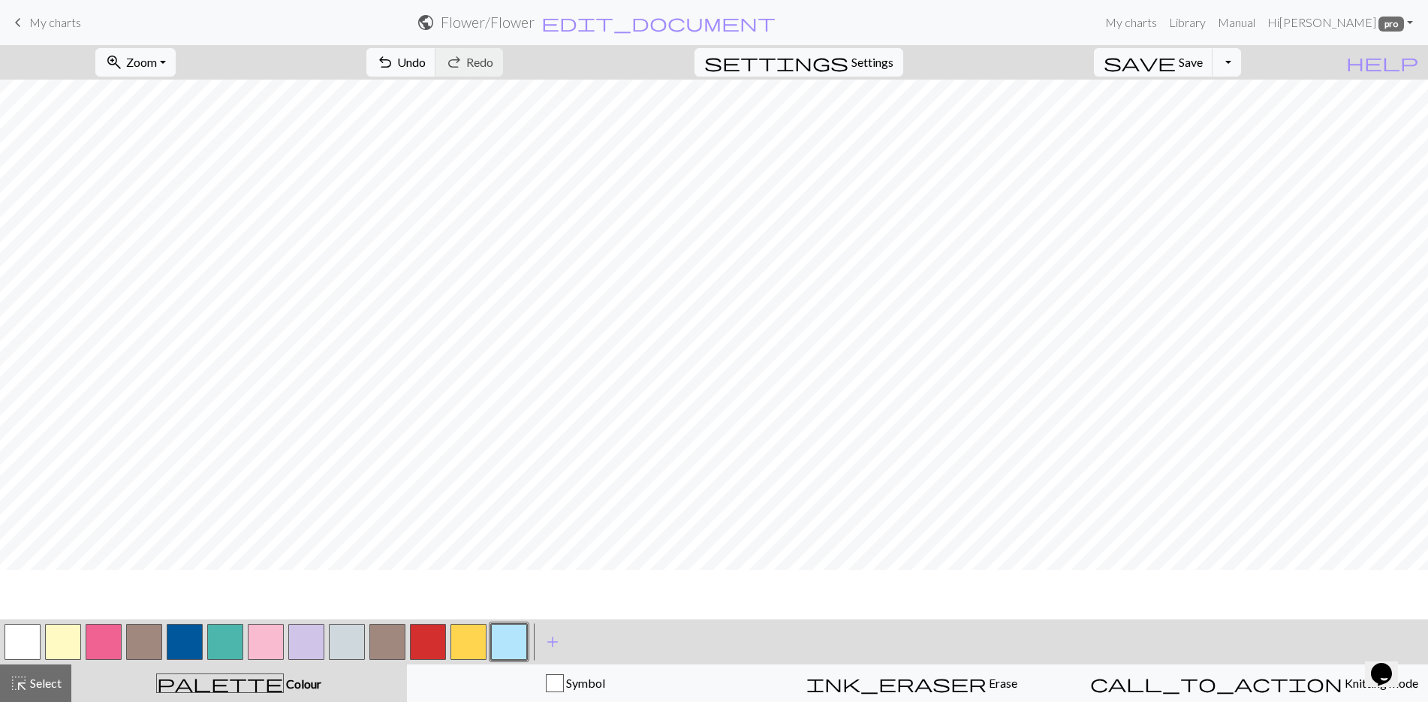
scroll to position [0, 0]
click at [1202, 61] on span "Save" at bounding box center [1190, 62] width 24 height 14
